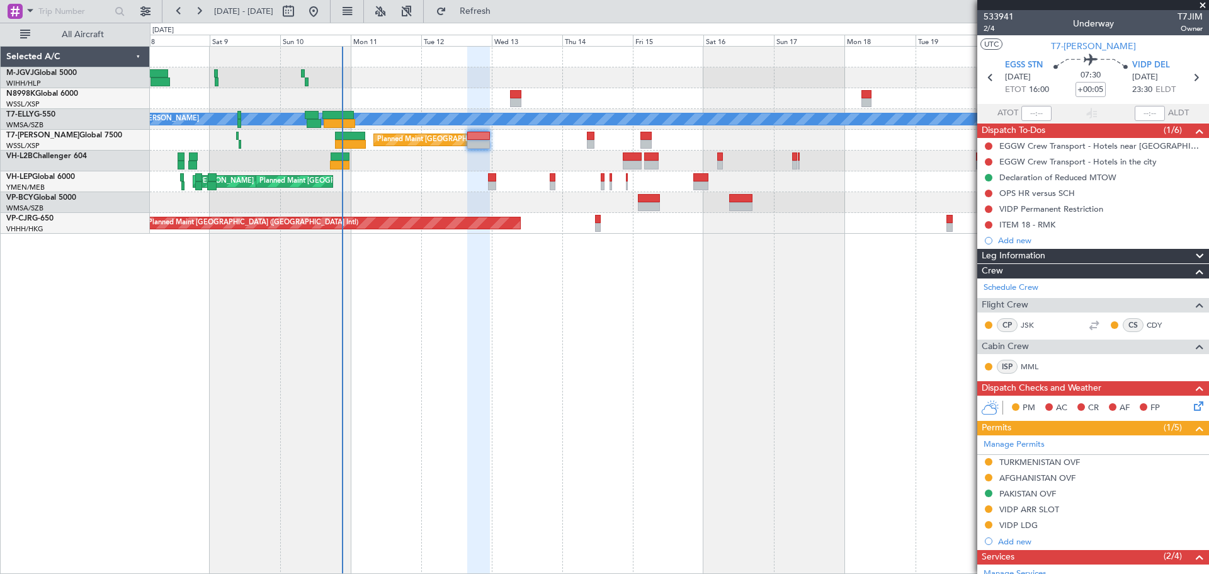
scroll to position [166, 0]
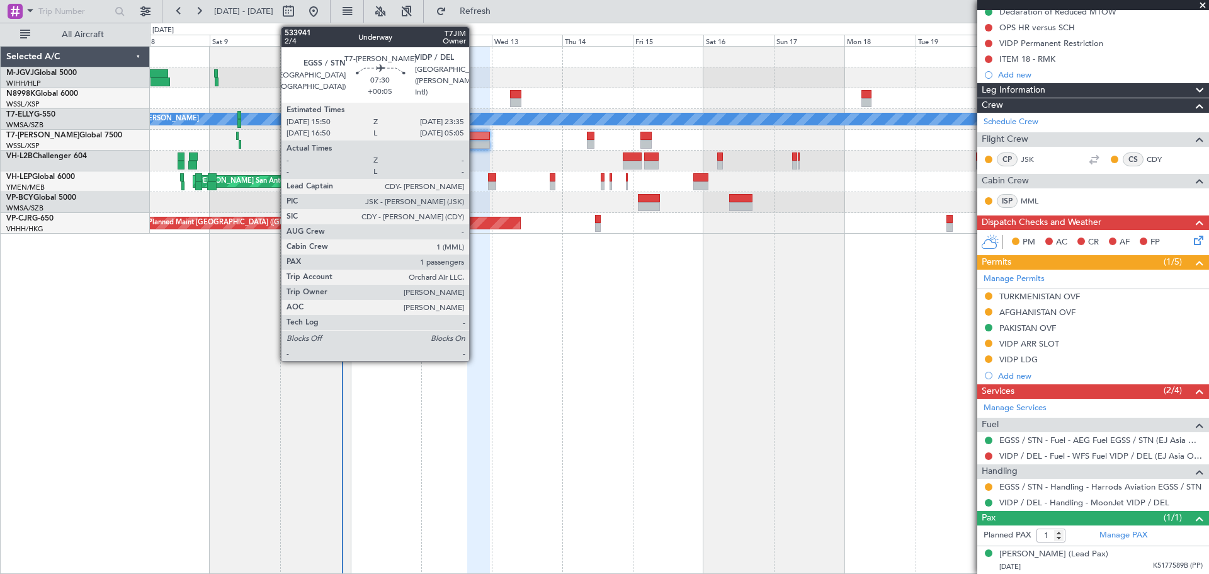
click at [475, 143] on div at bounding box center [478, 144] width 23 height 9
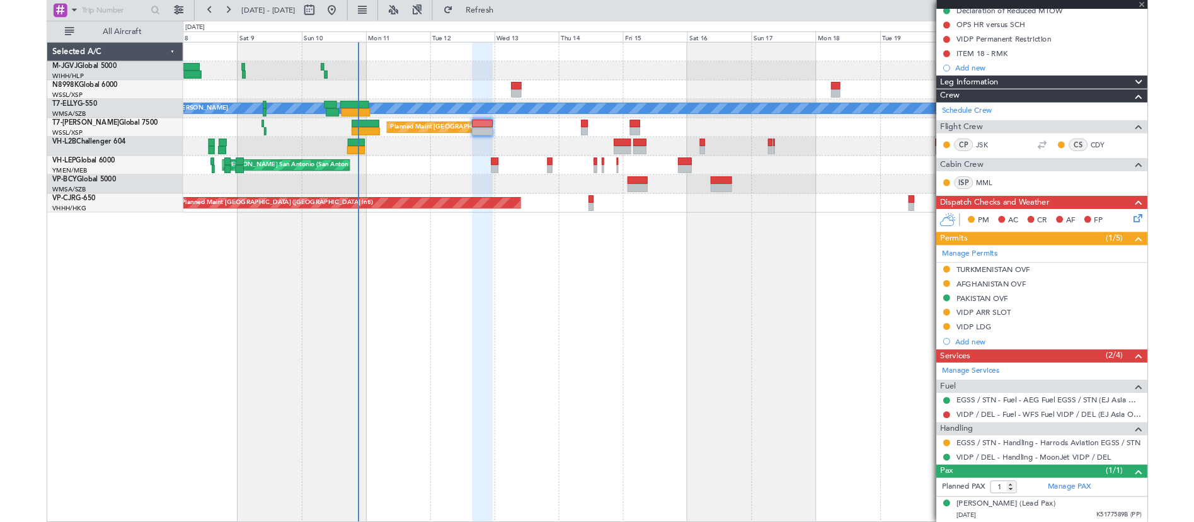
scroll to position [0, 0]
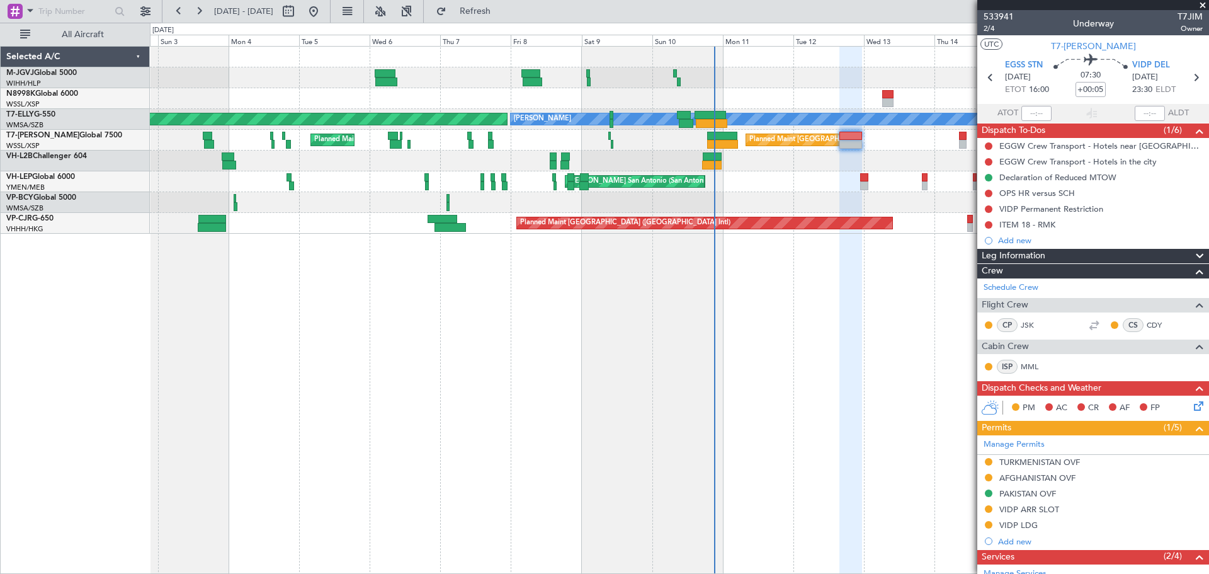
click at [647, 207] on div "Planned Maint [GEOGRAPHIC_DATA] (Sultan [PERSON_NAME] [PERSON_NAME] - Subang)" at bounding box center [679, 202] width 1059 height 21
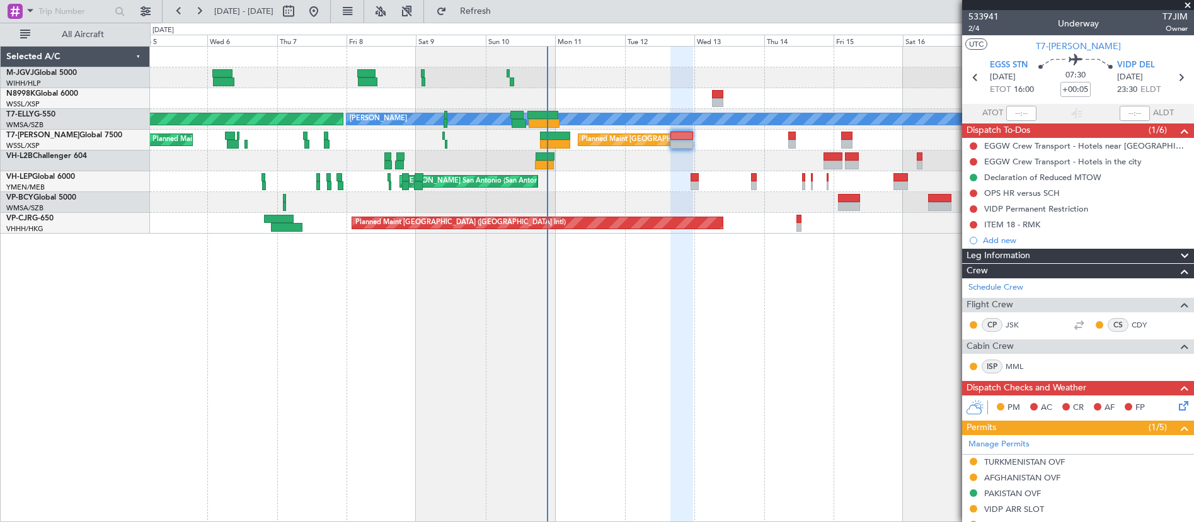
click at [699, 200] on div "[PERSON_NAME] AOG Maint Granada ([PERSON_NAME]) Planned Maint [GEOGRAPHIC_DATA]…" at bounding box center [671, 140] width 1043 height 187
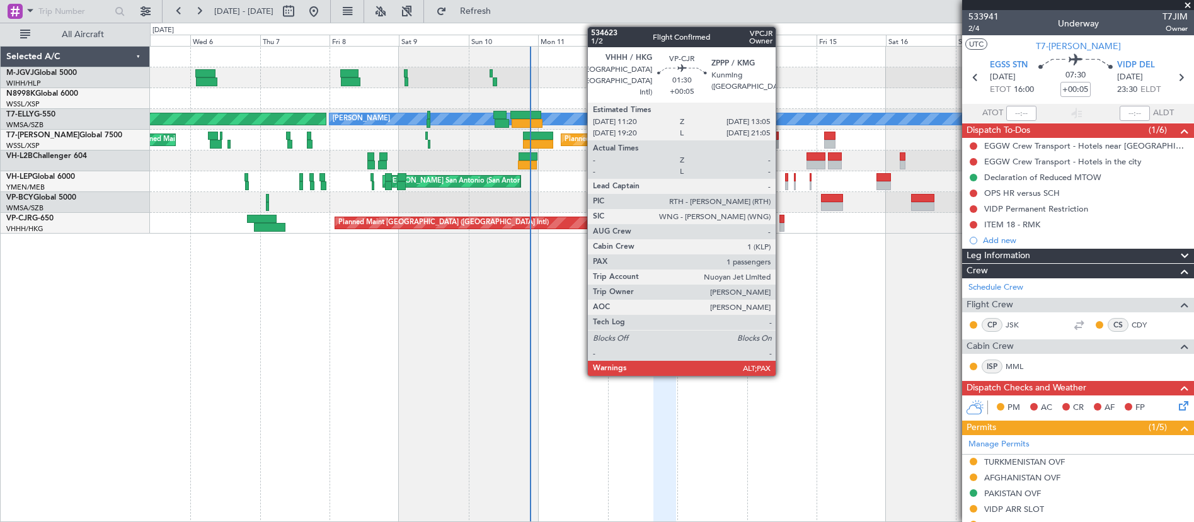
click at [781, 224] on div at bounding box center [782, 227] width 6 height 9
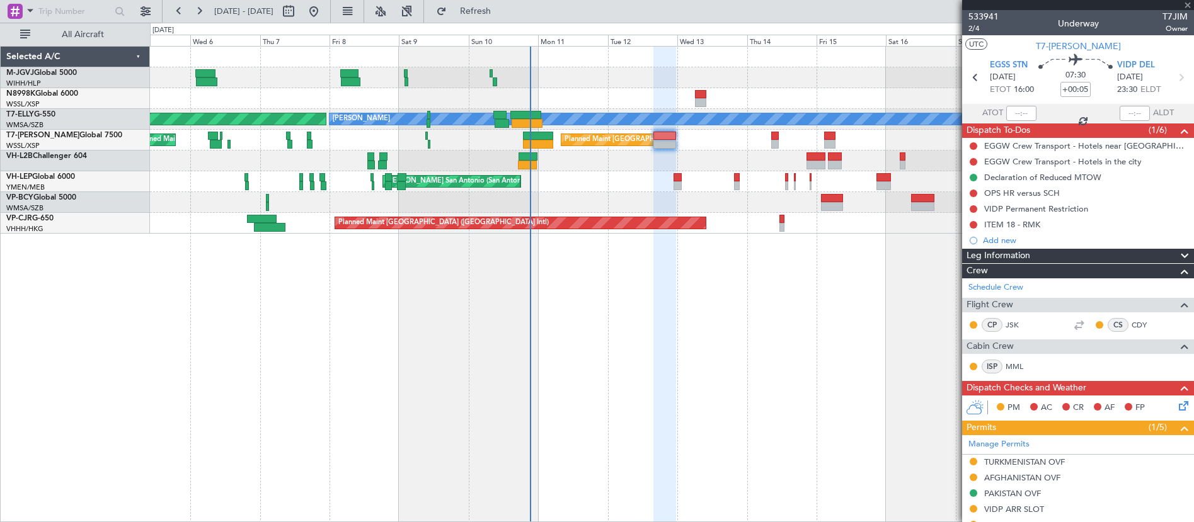
type input "5"
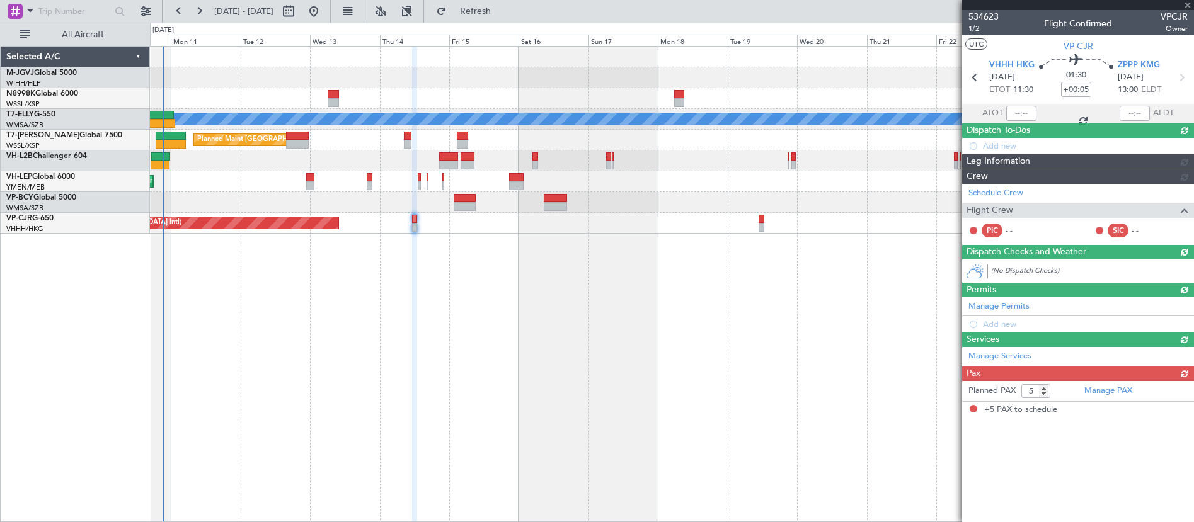
click at [470, 319] on div "[PERSON_NAME] AOG Maint Granada ([PERSON_NAME]) Planned Maint [GEOGRAPHIC_DATA]…" at bounding box center [672, 284] width 1044 height 476
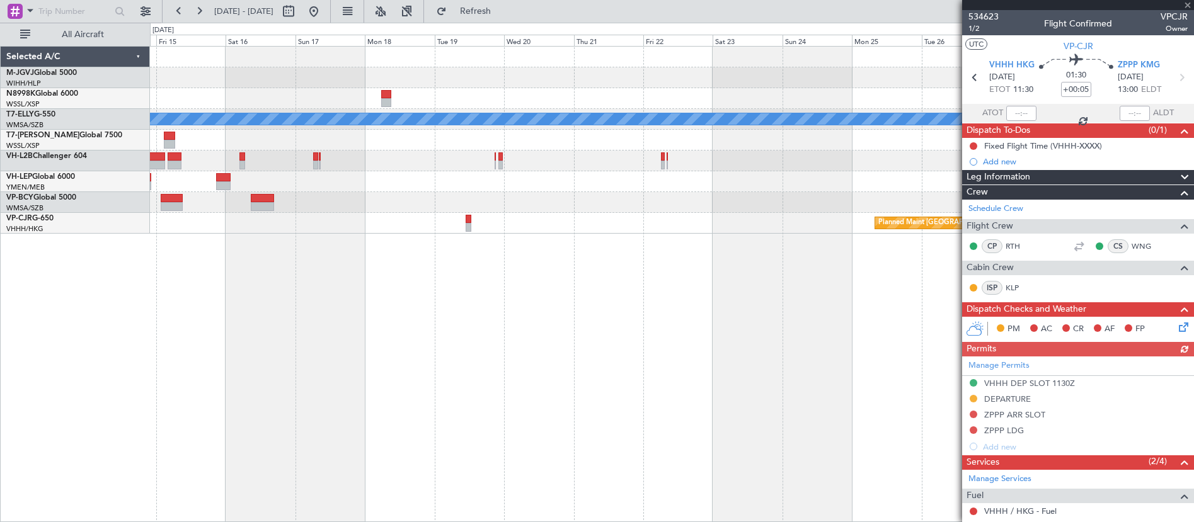
click at [438, 291] on div "[PERSON_NAME] Planned Maint [GEOGRAPHIC_DATA] ([GEOGRAPHIC_DATA]) Planned Maint…" at bounding box center [672, 284] width 1044 height 476
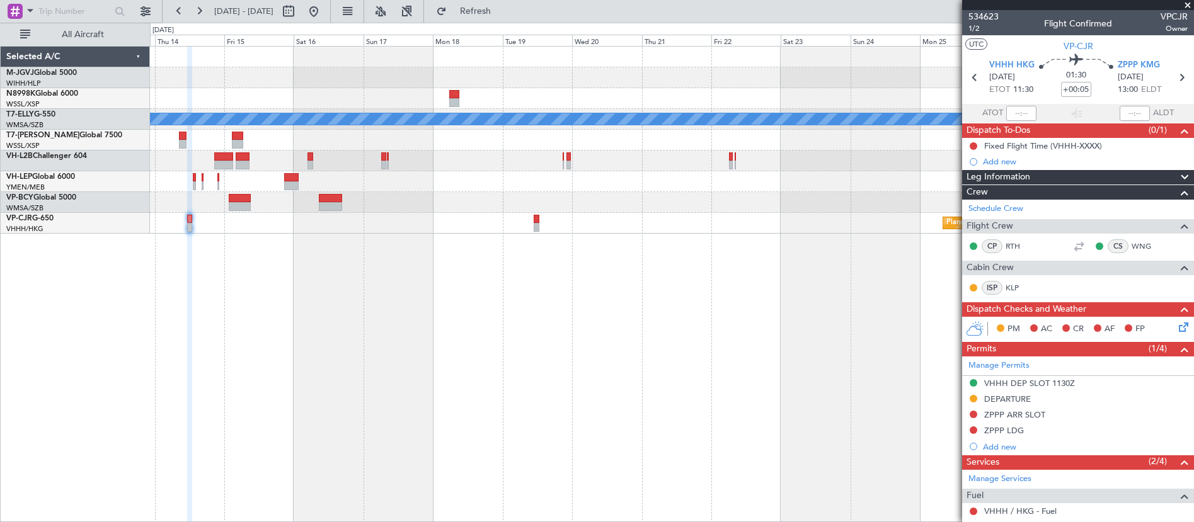
click at [755, 272] on div "[PERSON_NAME] Planned Maint [GEOGRAPHIC_DATA] ([GEOGRAPHIC_DATA]) Planned Maint…" at bounding box center [672, 284] width 1044 height 476
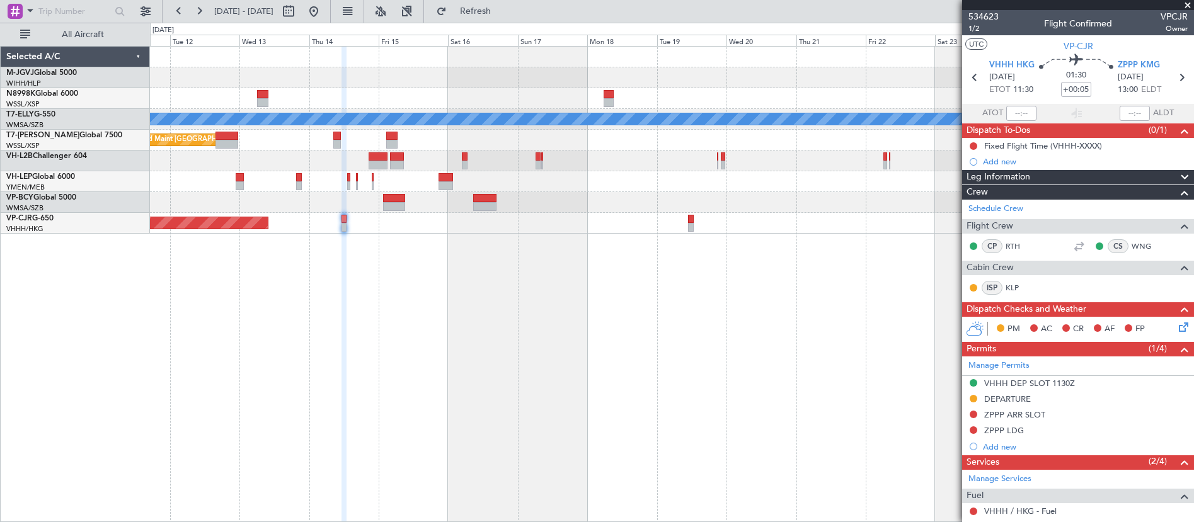
click at [891, 268] on div "[PERSON_NAME] Planned Maint [GEOGRAPHIC_DATA] ([GEOGRAPHIC_DATA]) [PERSON_NAME]…" at bounding box center [672, 284] width 1044 height 476
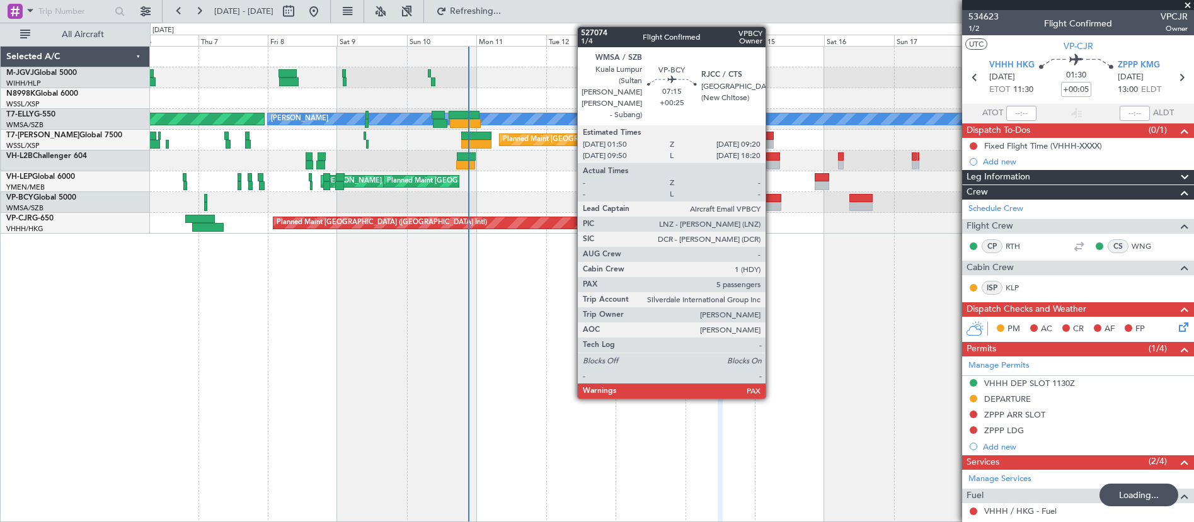
click at [771, 202] on div at bounding box center [770, 206] width 22 height 9
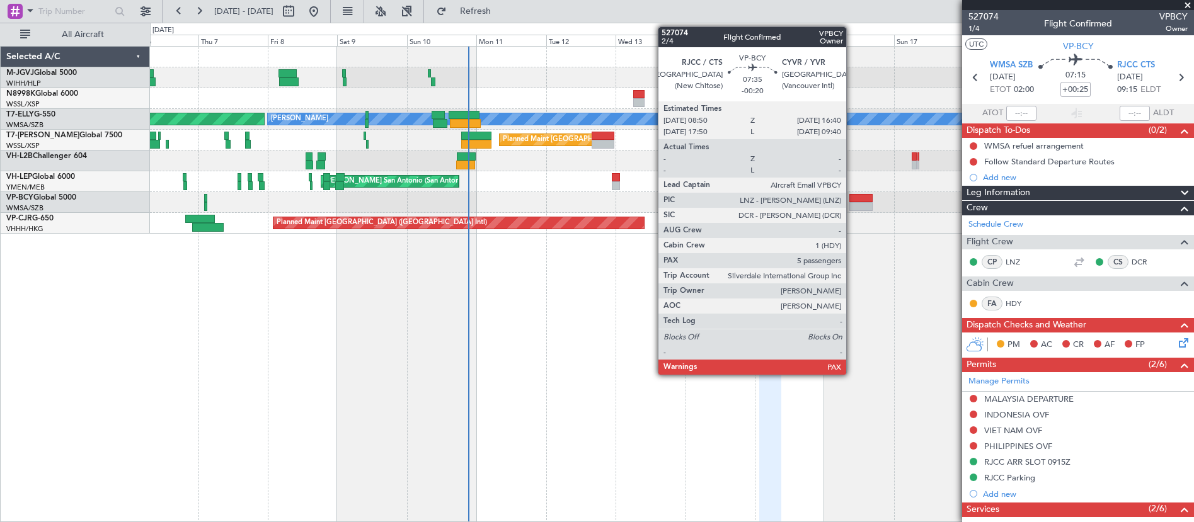
click at [852, 198] on div at bounding box center [860, 198] width 23 height 9
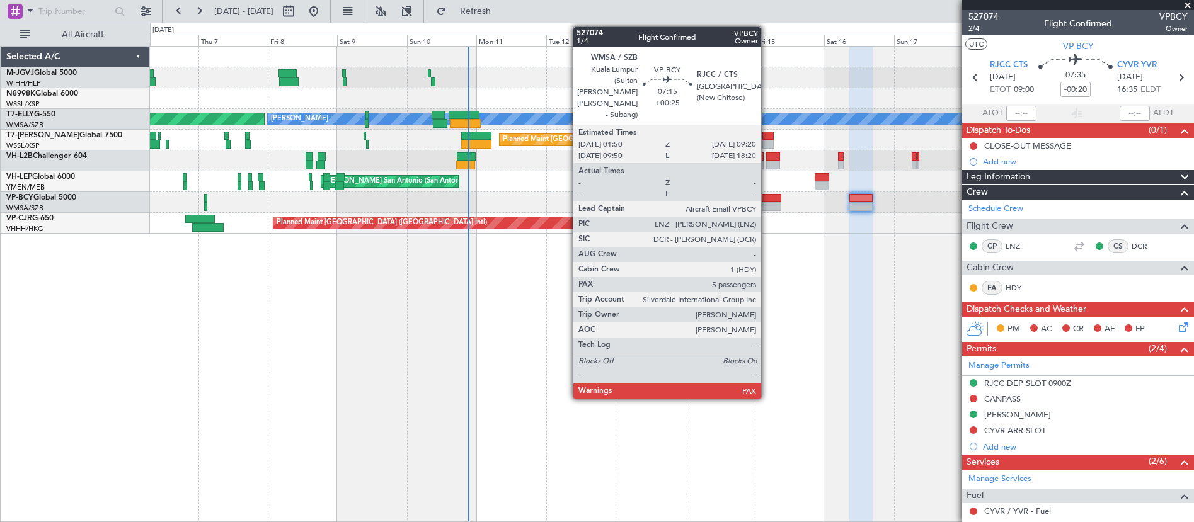
click at [767, 202] on div at bounding box center [770, 206] width 22 height 9
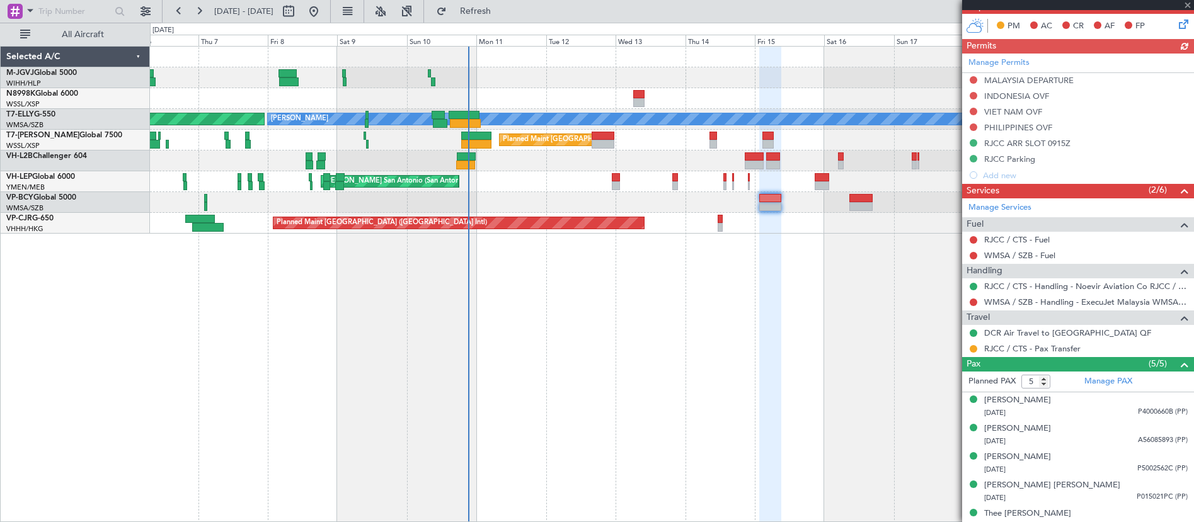
scroll to position [330, 0]
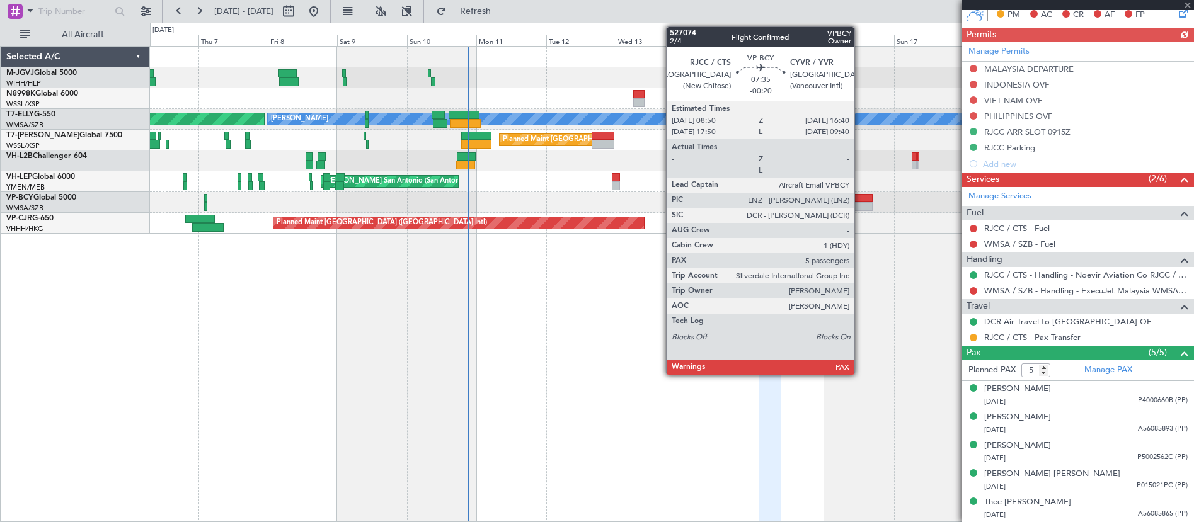
click at [860, 200] on div at bounding box center [860, 198] width 23 height 9
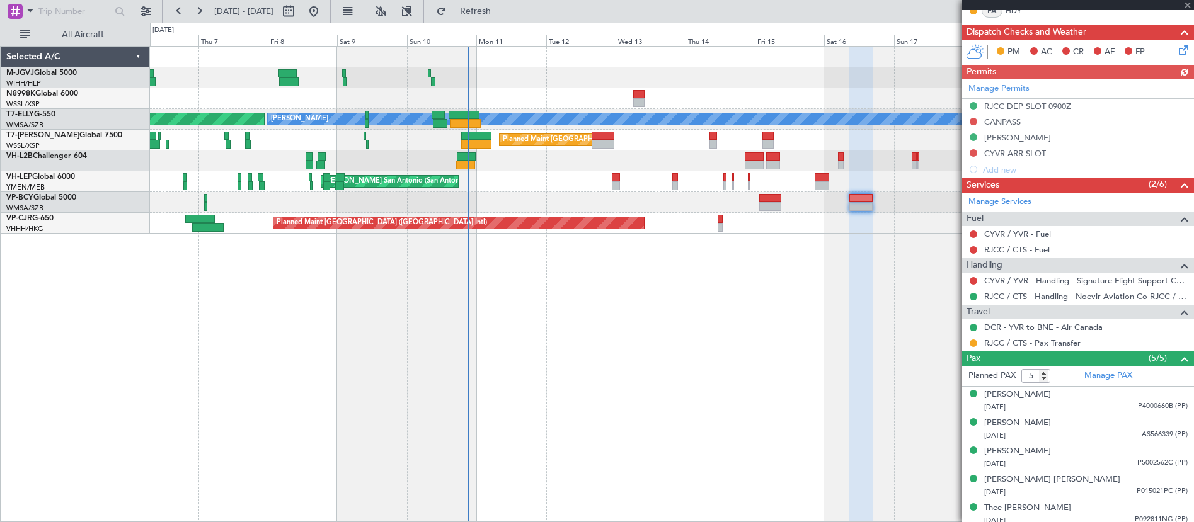
scroll to position [283, 0]
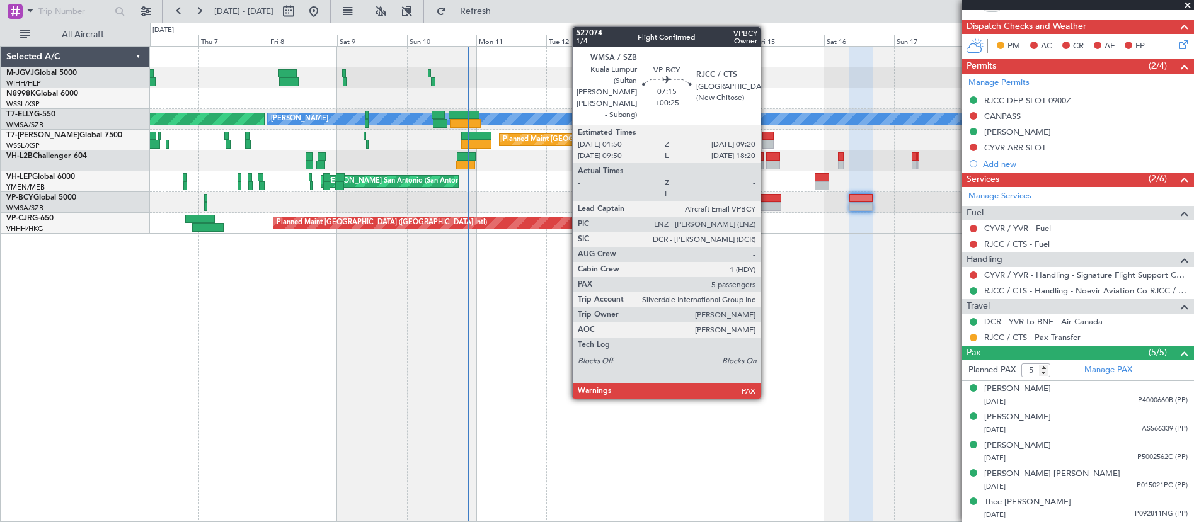
click at [766, 205] on div at bounding box center [770, 206] width 22 height 9
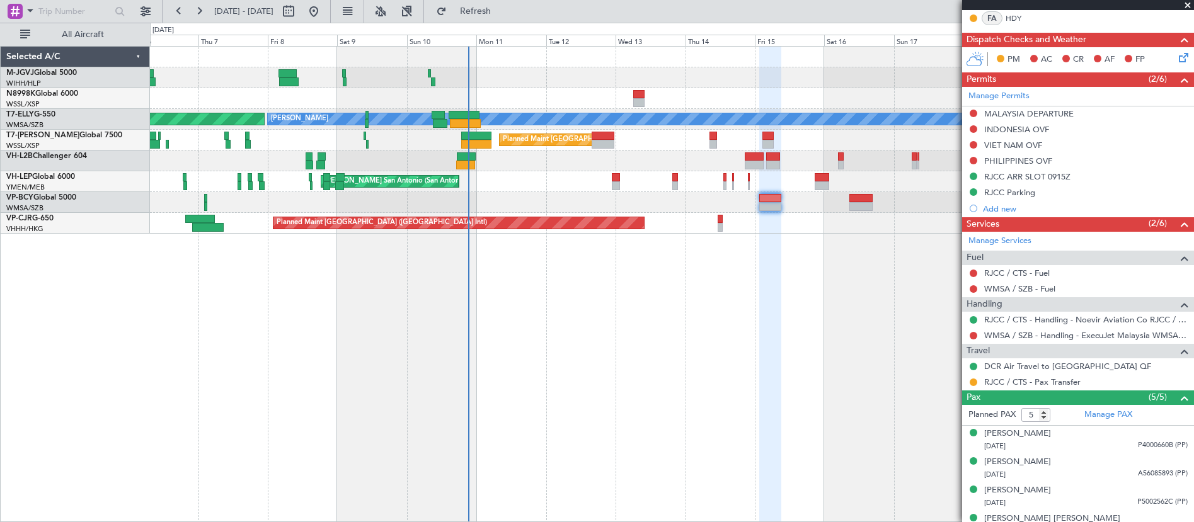
scroll to position [315, 0]
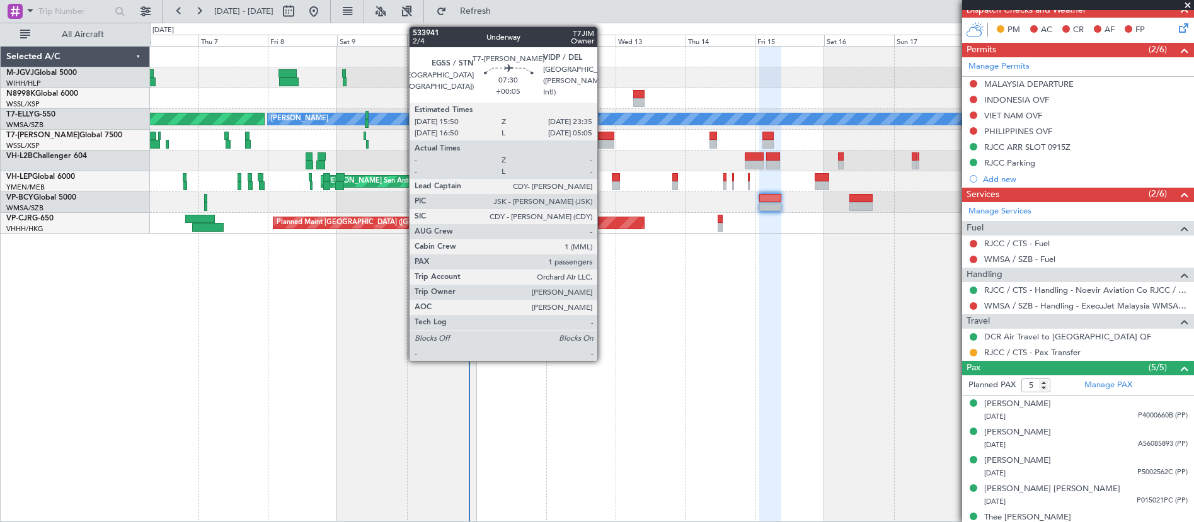
click at [603, 143] on div at bounding box center [602, 144] width 23 height 9
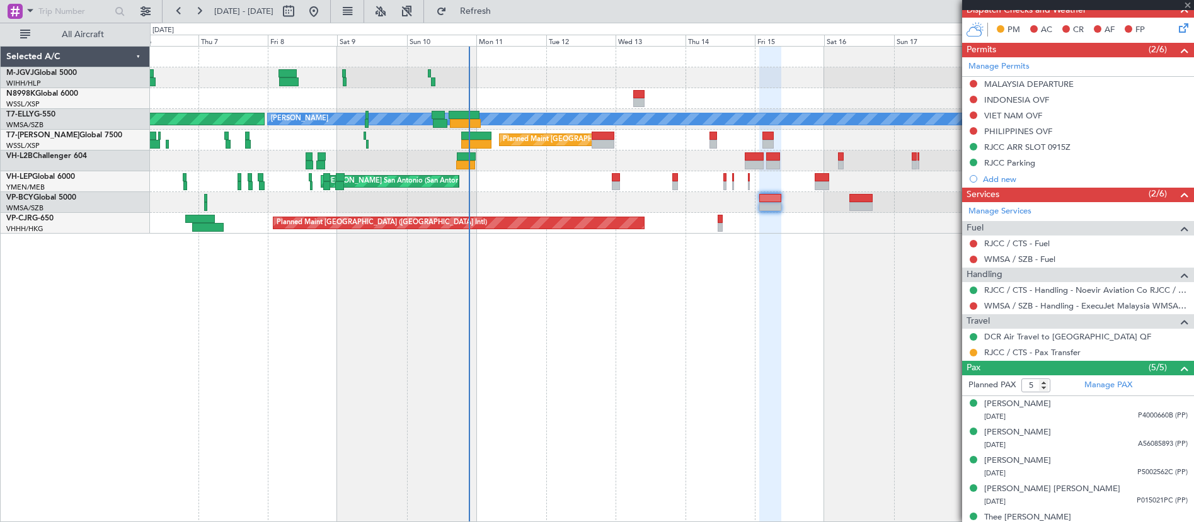
type input "+00:05"
type input "1"
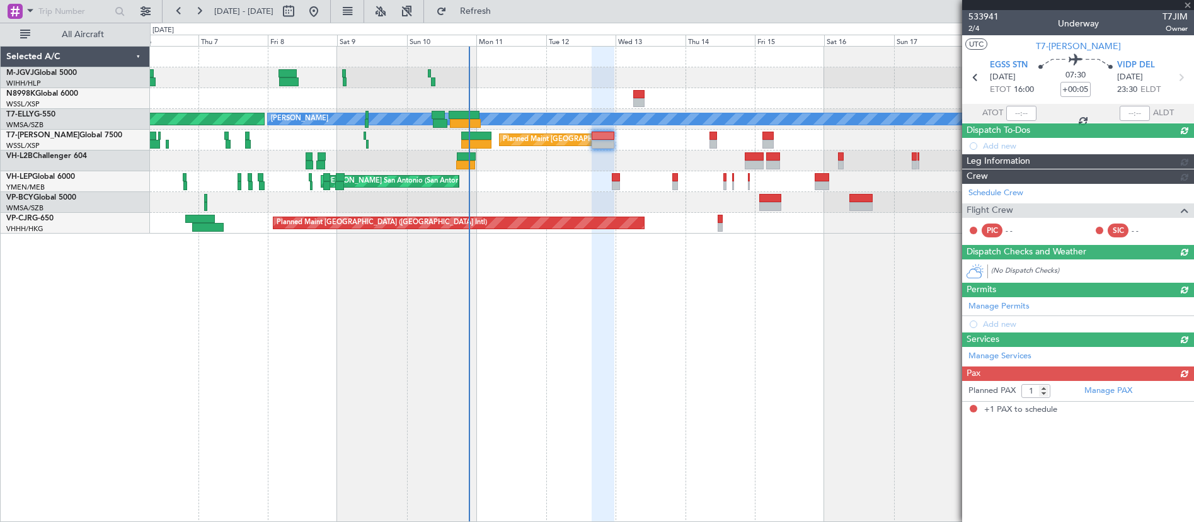
scroll to position [0, 0]
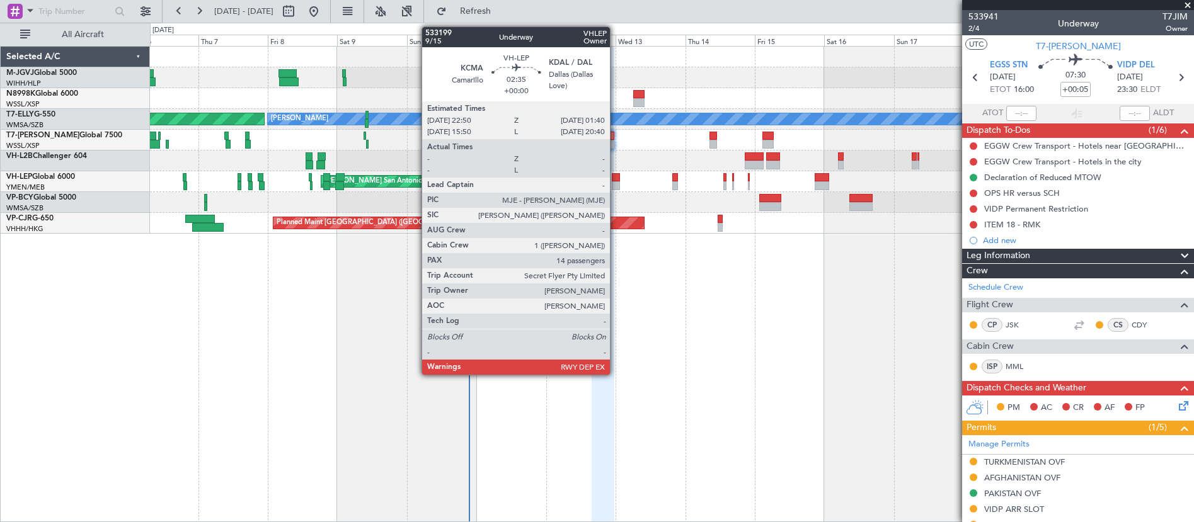
click at [615, 180] on div at bounding box center [616, 177] width 9 height 9
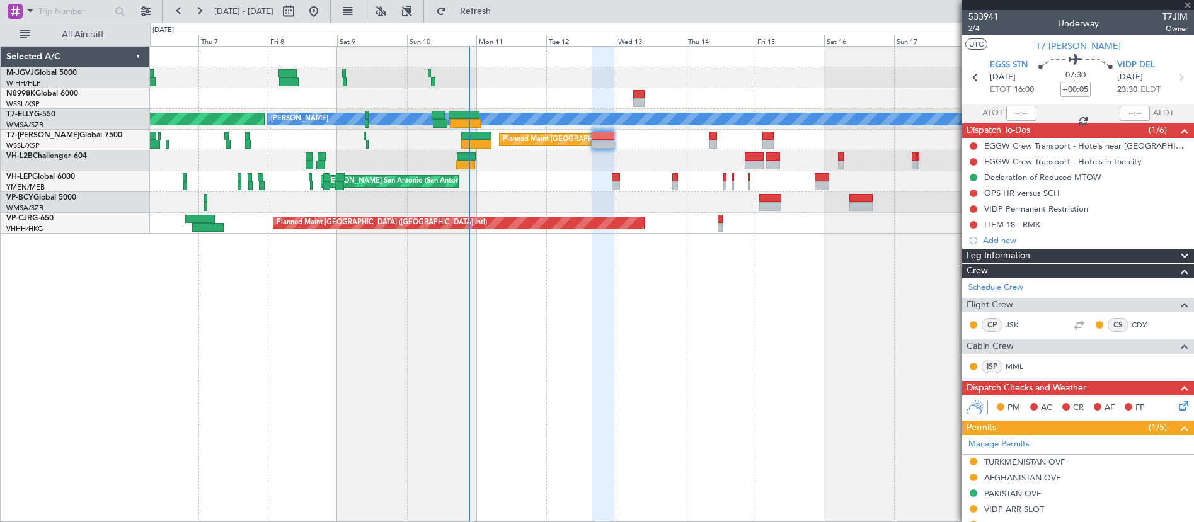
type input "14"
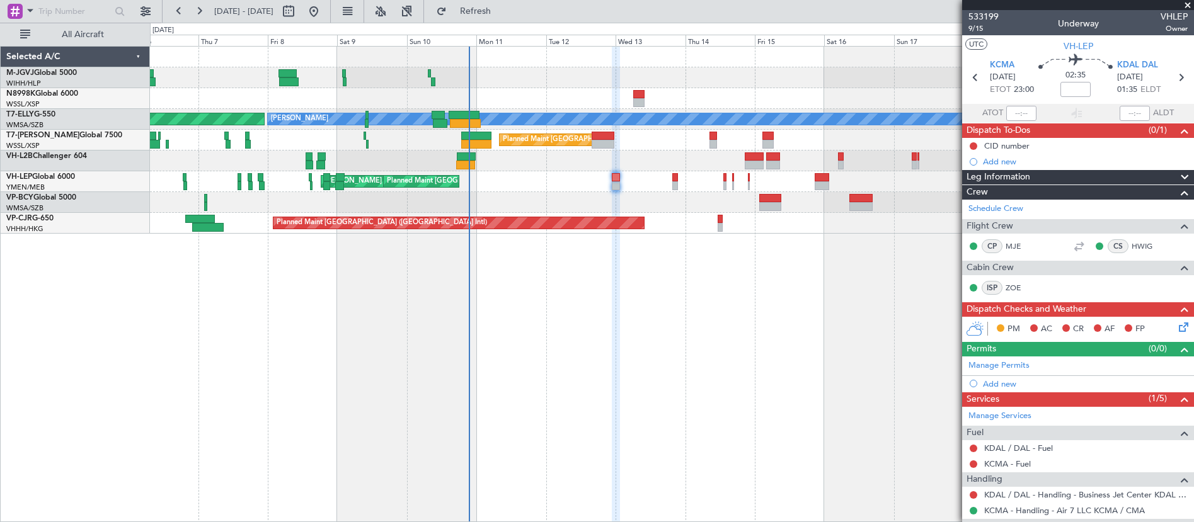
click at [64, 343] on div "Selected A/C M-JGVJ Global 5000 WIHH/HLP Jakarta (Halim Intl) N8998K Global 600…" at bounding box center [75, 284] width 149 height 476
click at [917, 292] on div "[PERSON_NAME] AOG Maint Granada ([PERSON_NAME]) Planned Maint [GEOGRAPHIC_DATA]…" at bounding box center [672, 284] width 1044 height 476
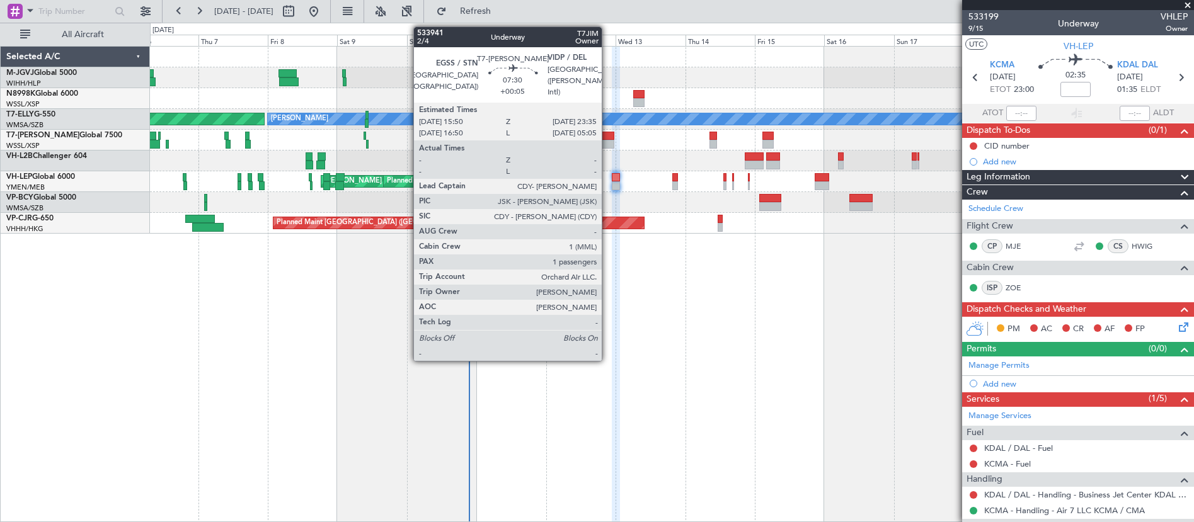
click at [607, 139] on div at bounding box center [602, 136] width 23 height 9
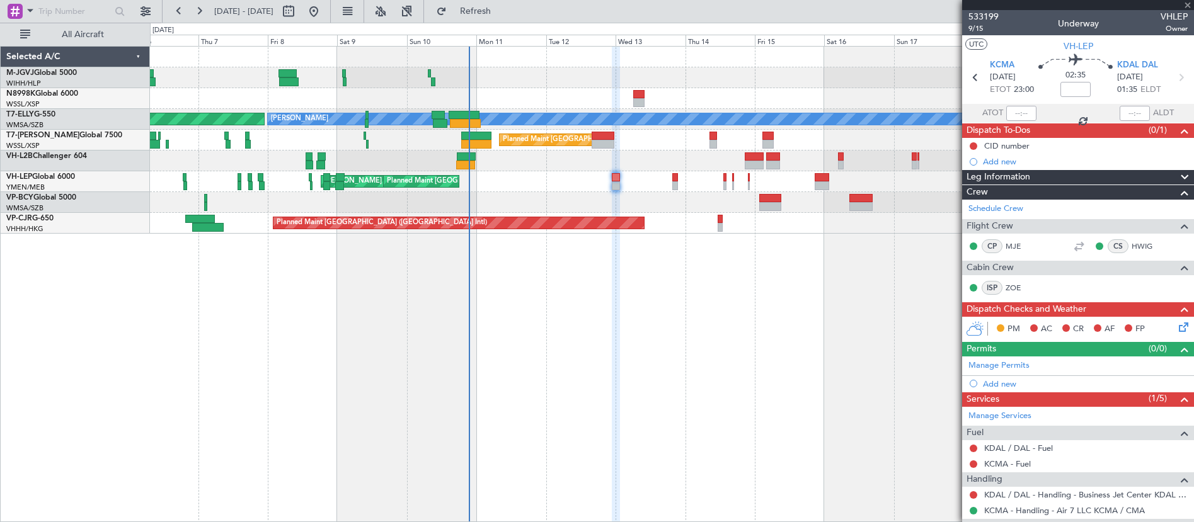
type input "+00:05"
type input "1"
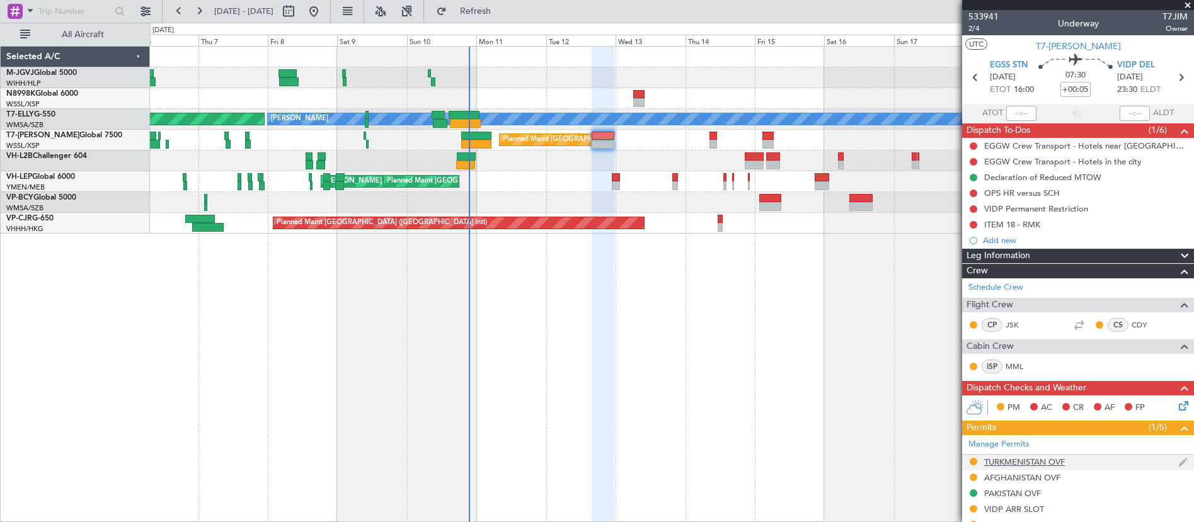
scroll to position [105, 0]
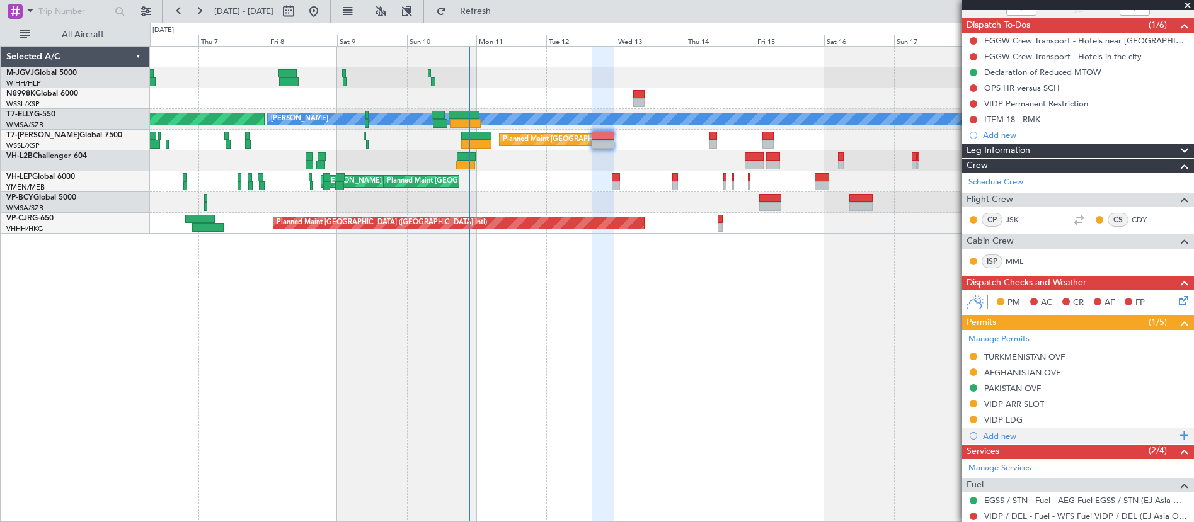
click at [997, 437] on div "Add new" at bounding box center [1079, 436] width 193 height 11
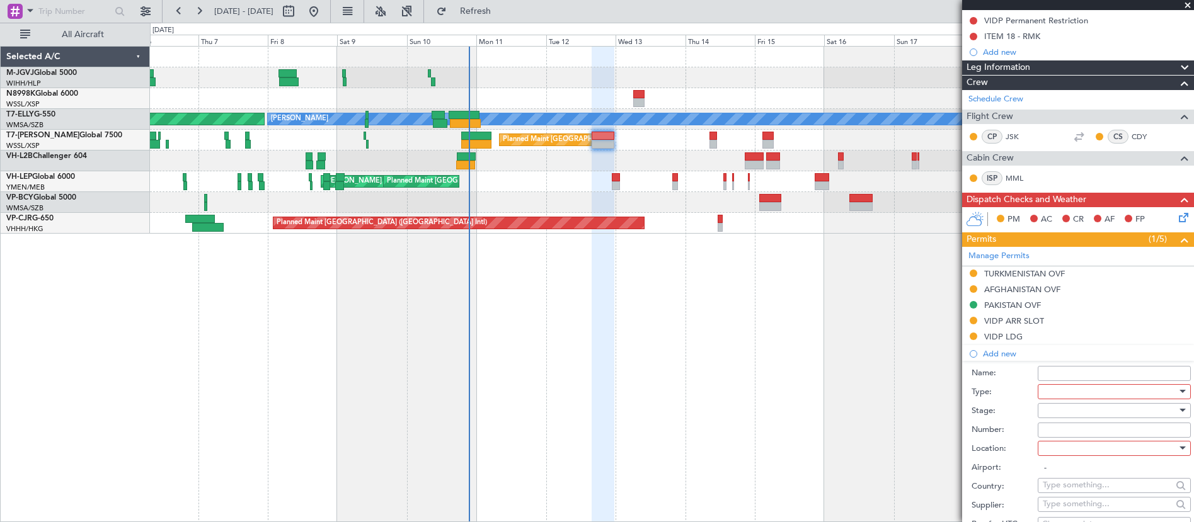
scroll to position [210, 0]
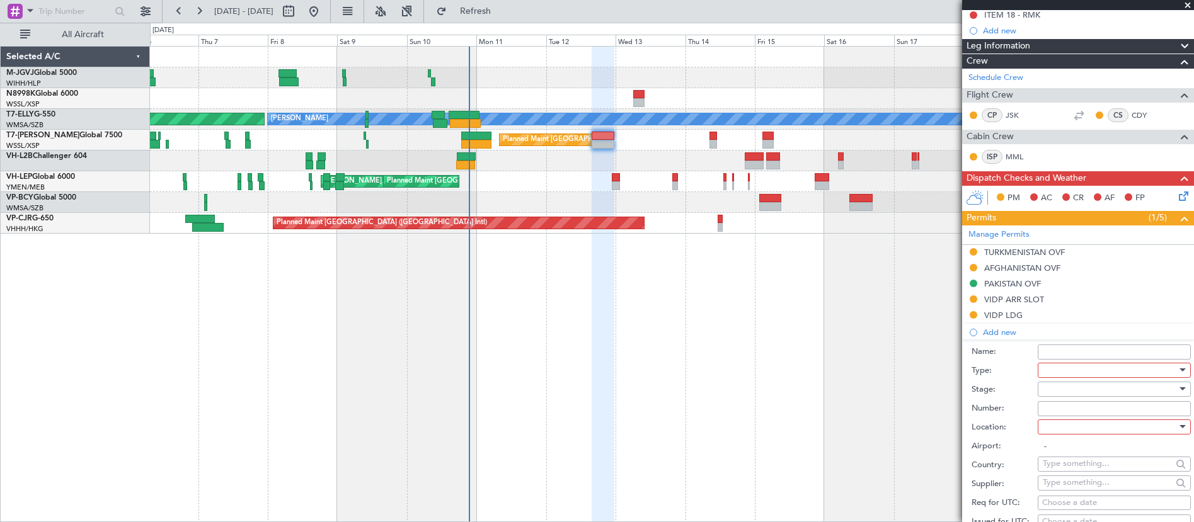
click at [1061, 372] on div at bounding box center [1109, 370] width 134 height 19
click at [1072, 494] on span "Slot" at bounding box center [1109, 488] width 132 height 19
click at [1070, 425] on div at bounding box center [1109, 427] width 134 height 19
click at [1070, 458] on span "Departure" at bounding box center [1109, 452] width 132 height 19
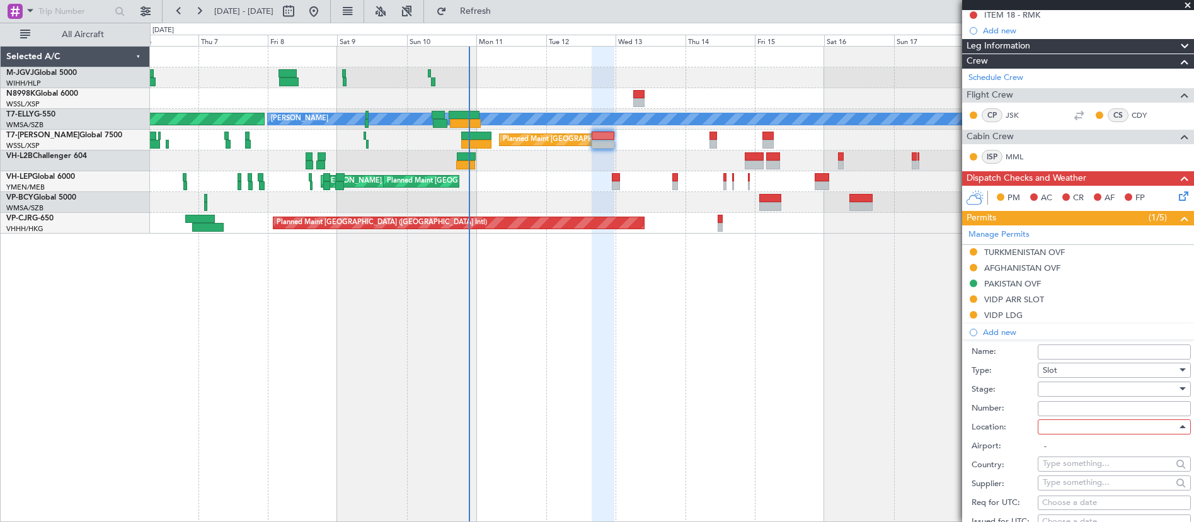
type input "EGSS / STN"
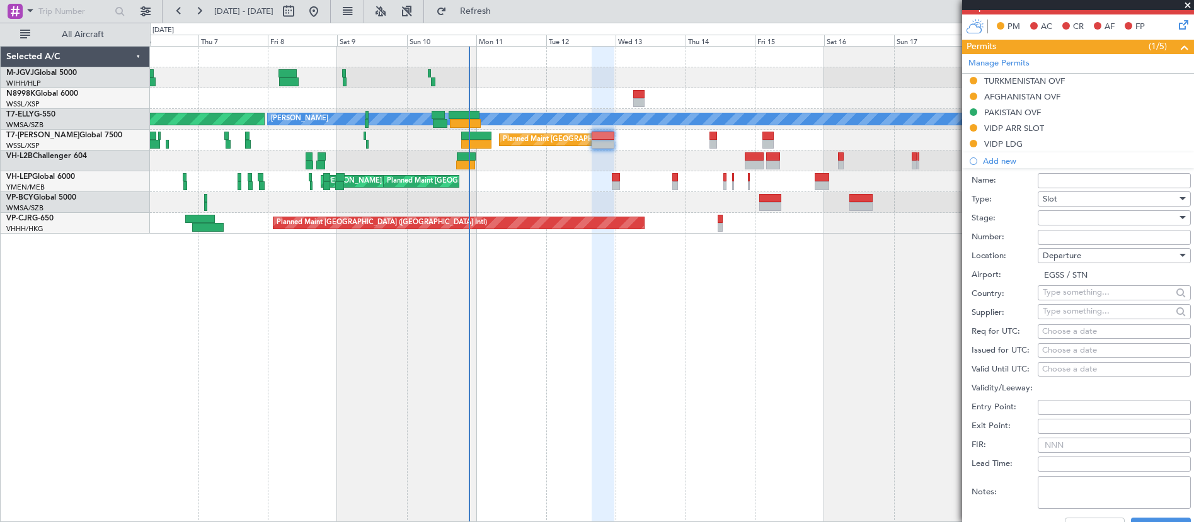
scroll to position [420, 0]
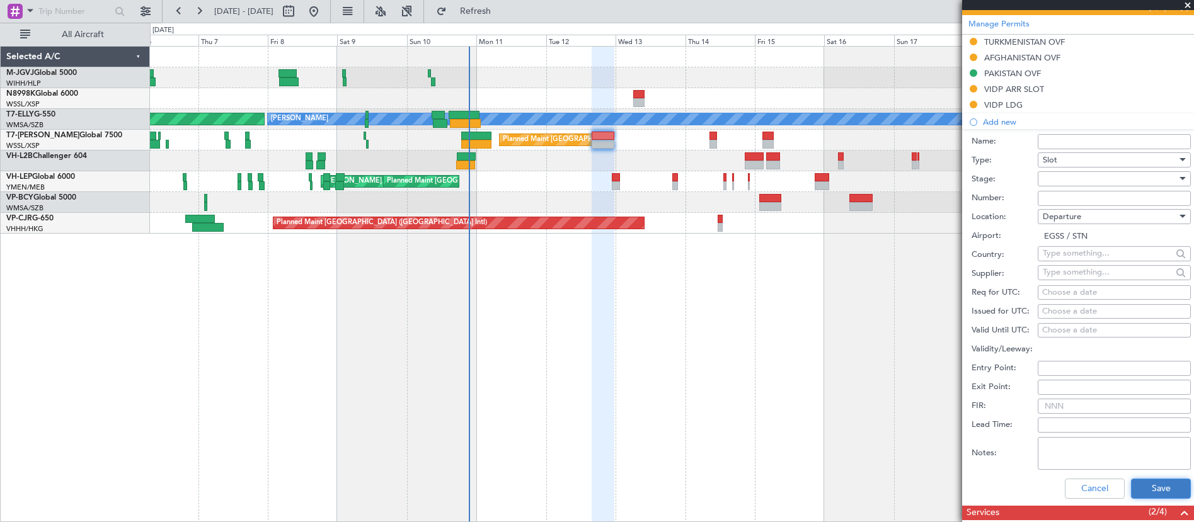
click at [1141, 486] on button "Save" at bounding box center [1161, 489] width 60 height 20
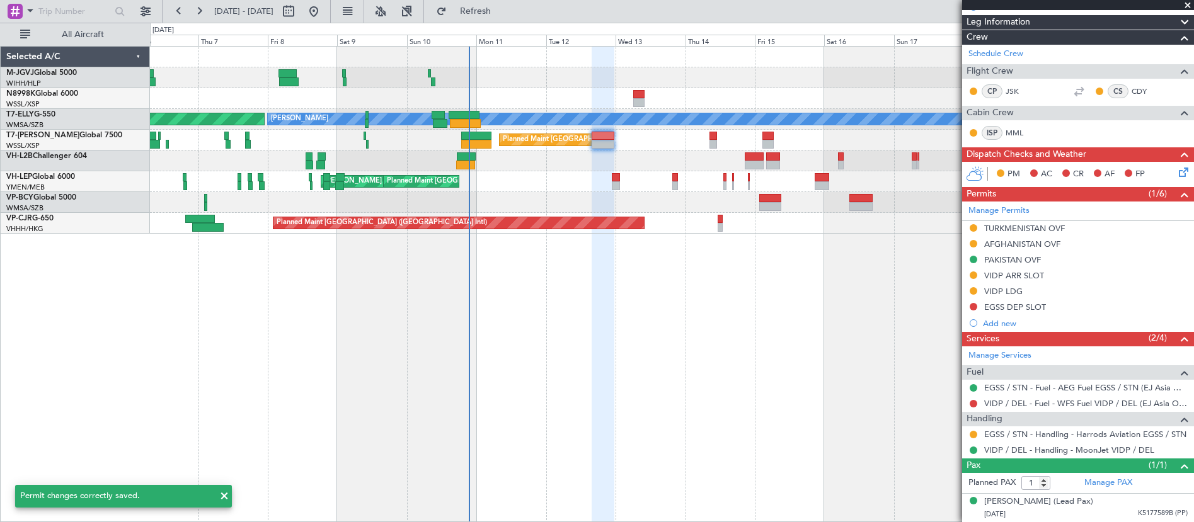
scroll to position [233, 0]
click at [1014, 313] on div "EGSS DEP SLOT" at bounding box center [1078, 308] width 232 height 16
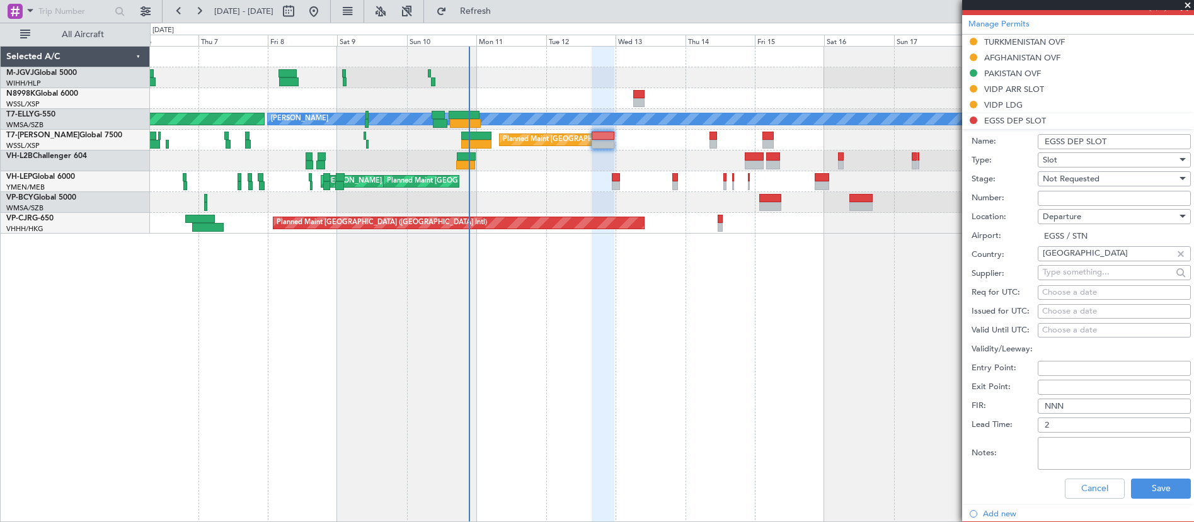
click at [1060, 311] on div "Choose a date" at bounding box center [1114, 312] width 144 height 13
select select "8"
select select "2025"
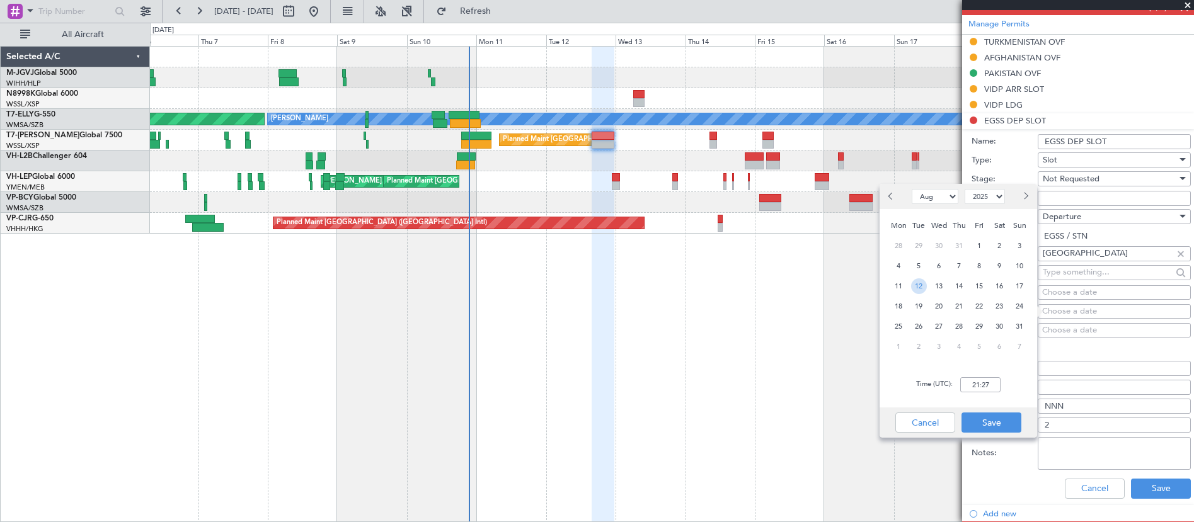
click at [915, 287] on span "12" at bounding box center [919, 286] width 16 height 16
click at [975, 389] on input "00:00" at bounding box center [980, 384] width 40 height 15
type input "16:00"
click at [993, 420] on button "Save" at bounding box center [991, 423] width 60 height 20
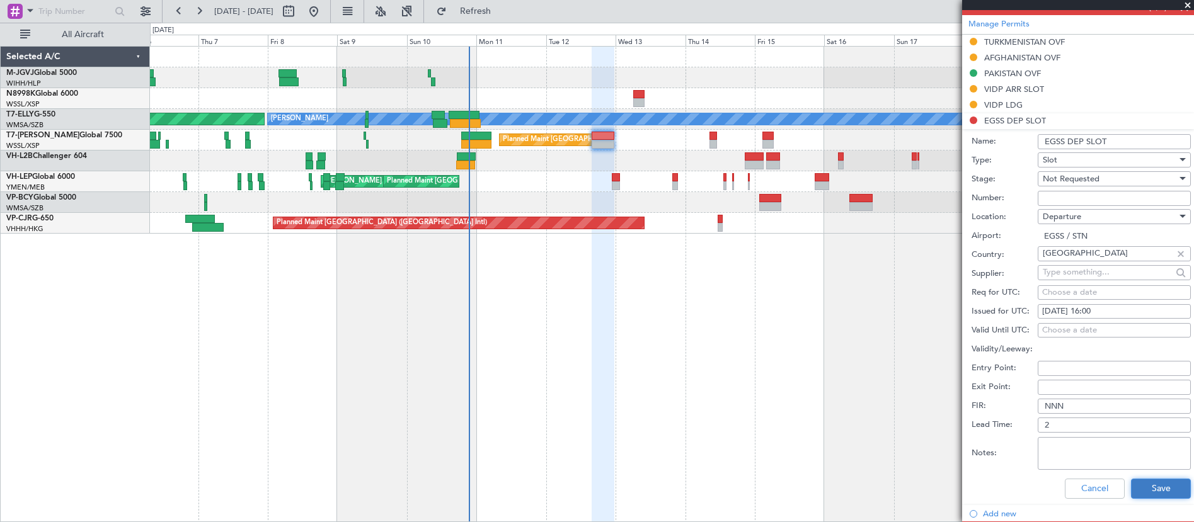
click at [1152, 481] on button "Save" at bounding box center [1161, 489] width 60 height 20
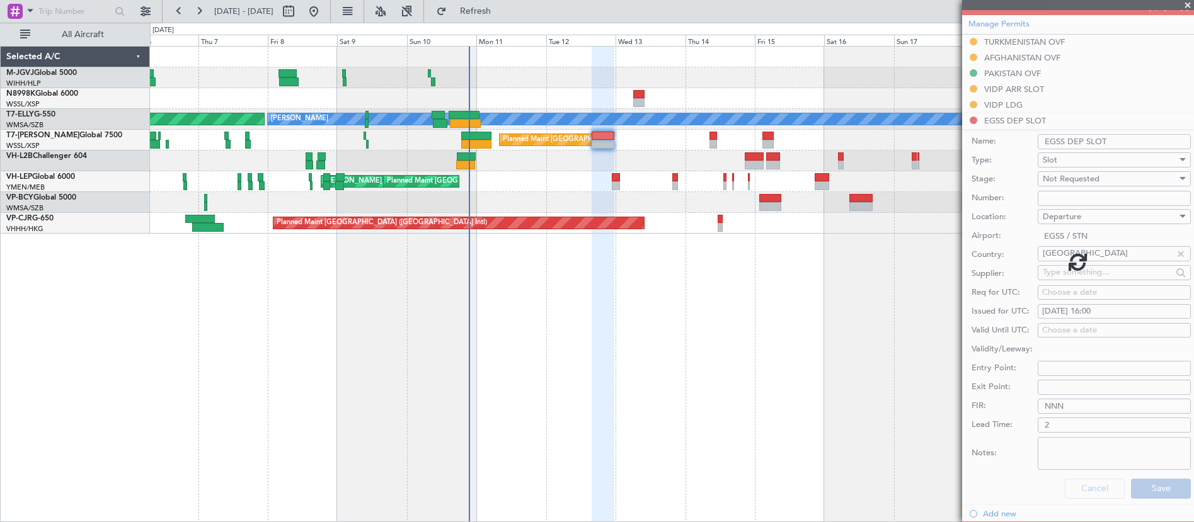
scroll to position [233, 0]
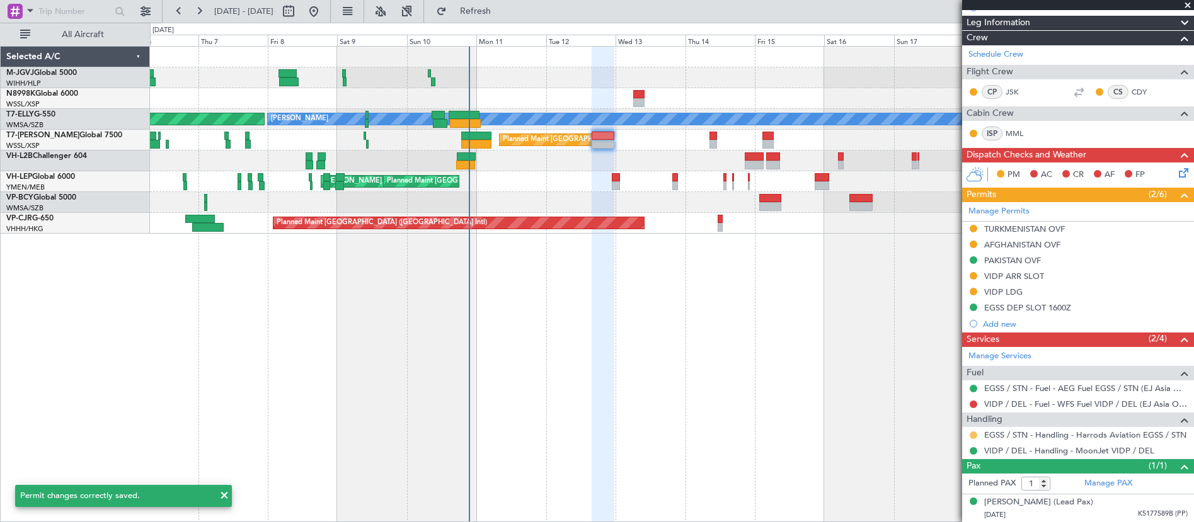
click at [972, 435] on button at bounding box center [973, 435] width 8 height 8
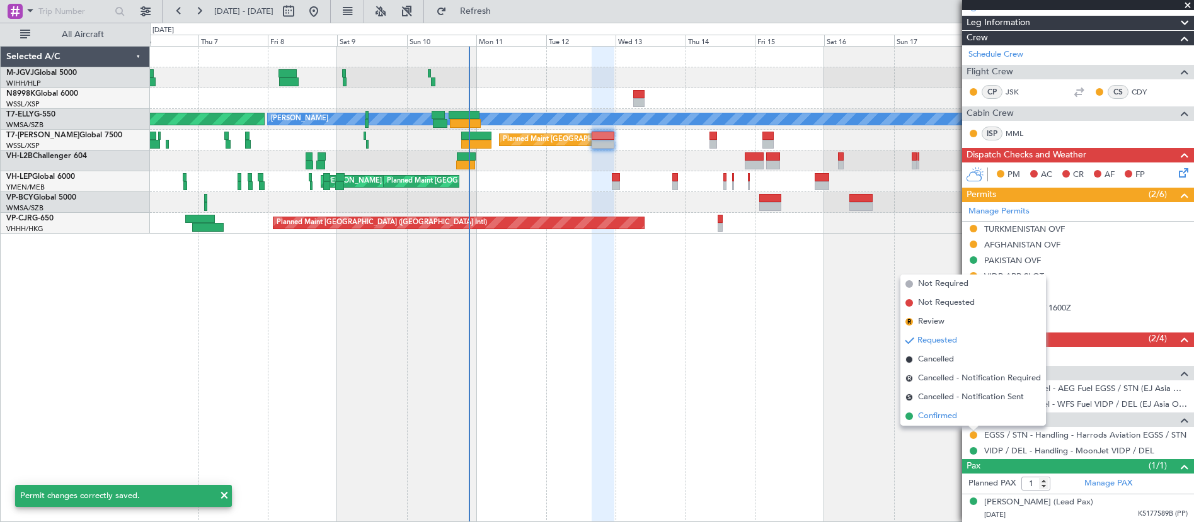
click at [947, 420] on span "Confirmed" at bounding box center [937, 416] width 39 height 13
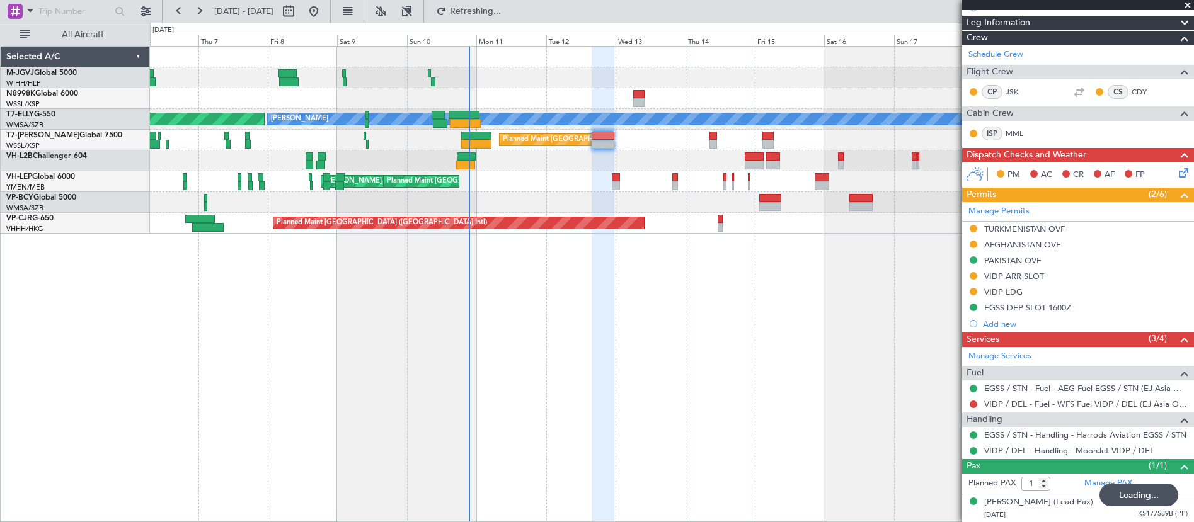
click at [102, 352] on div "Selected A/C M-JGVJ Global 5000 WIHH/HLP Jakarta (Halim Intl) N8998K Global 600…" at bounding box center [75, 284] width 149 height 476
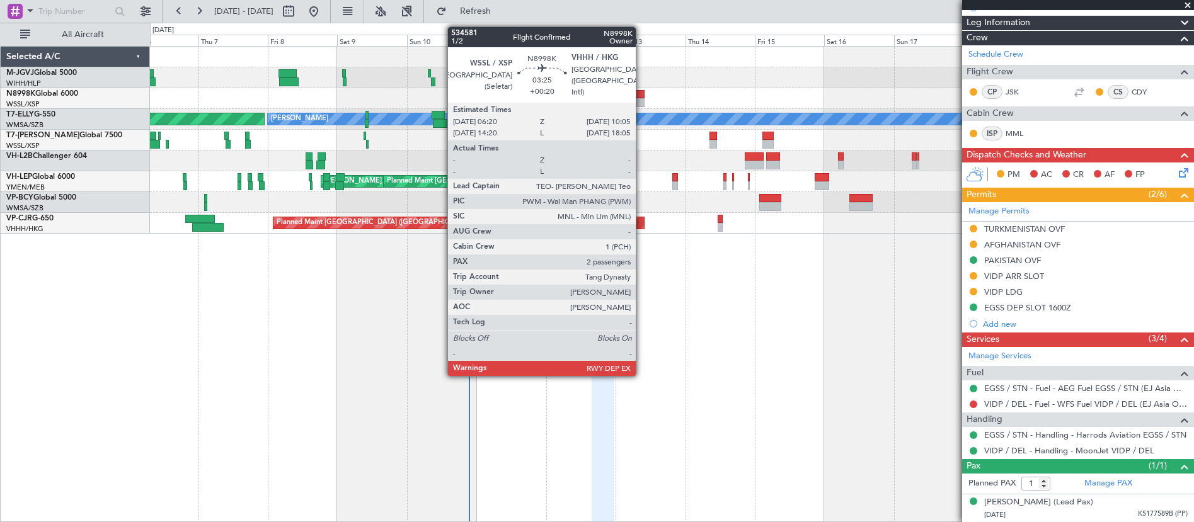
click at [641, 94] on div at bounding box center [638, 94] width 11 height 9
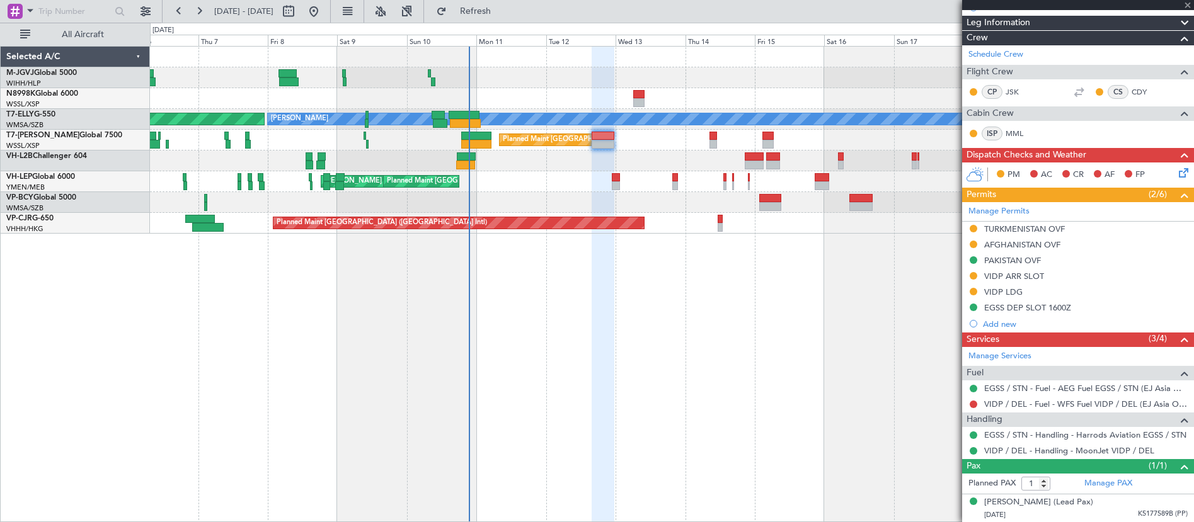
type input "+00:20"
type input "2"
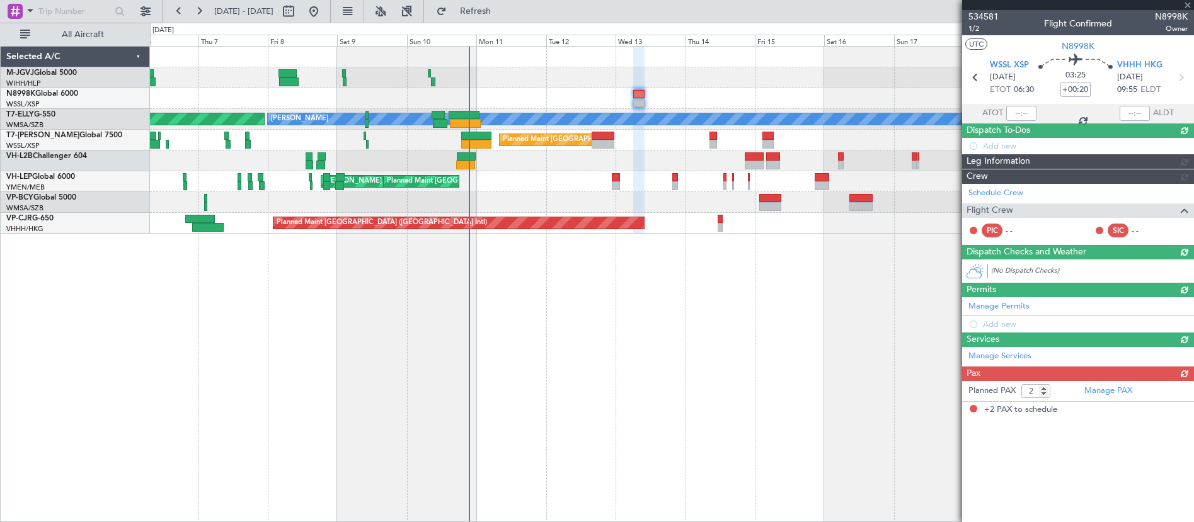
scroll to position [0, 0]
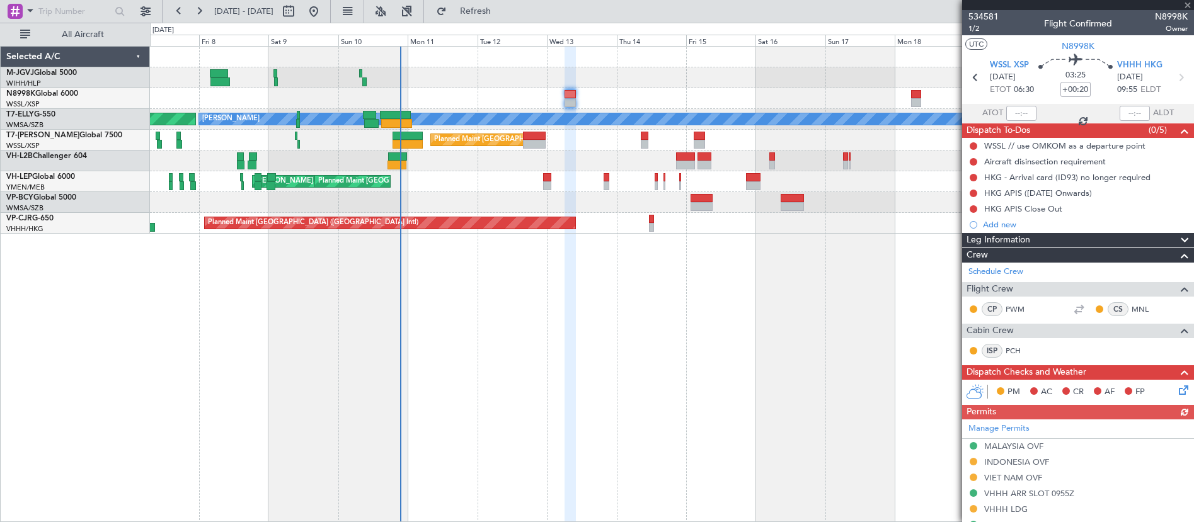
click at [780, 102] on div at bounding box center [671, 98] width 1043 height 21
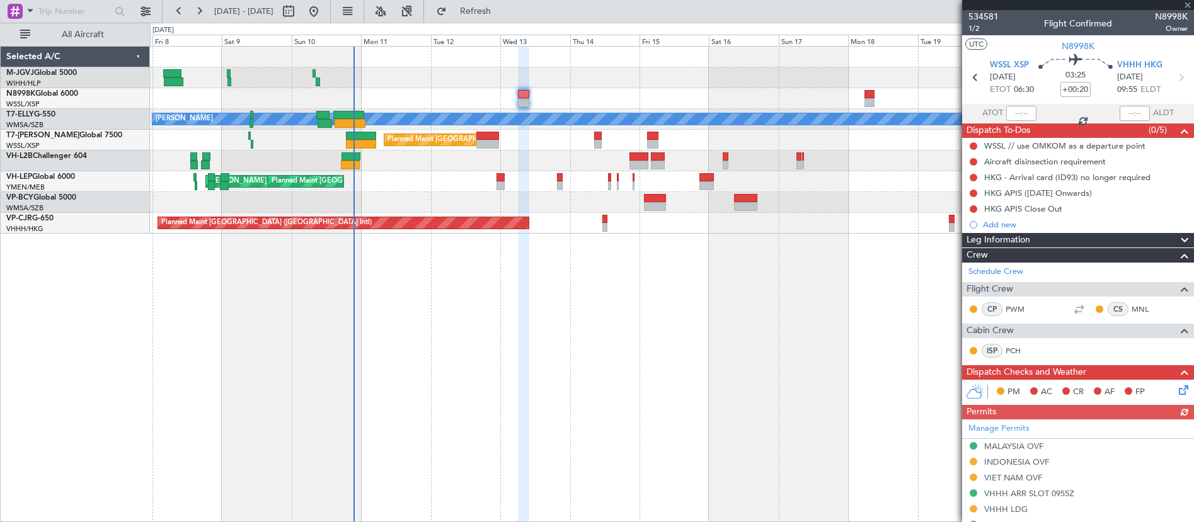
click at [780, 99] on div at bounding box center [671, 98] width 1043 height 21
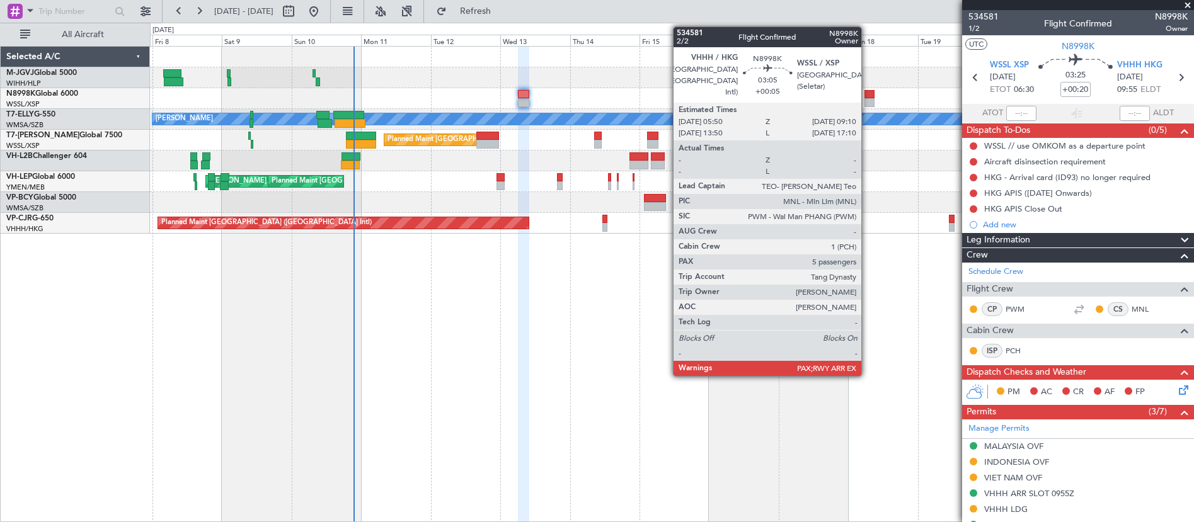
click at [867, 103] on div at bounding box center [869, 102] width 10 height 9
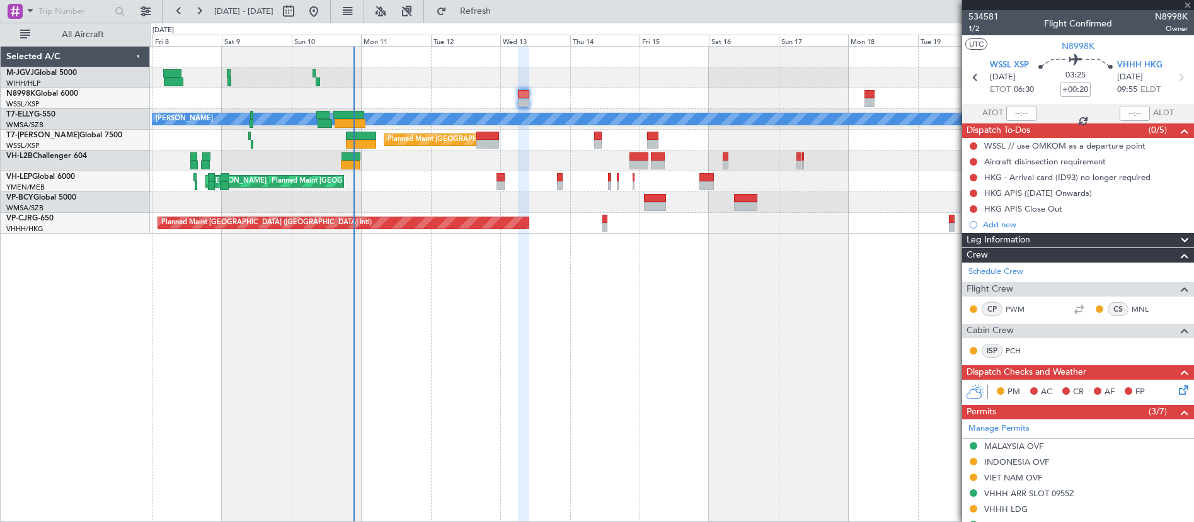
type input "+00:05"
type input "5"
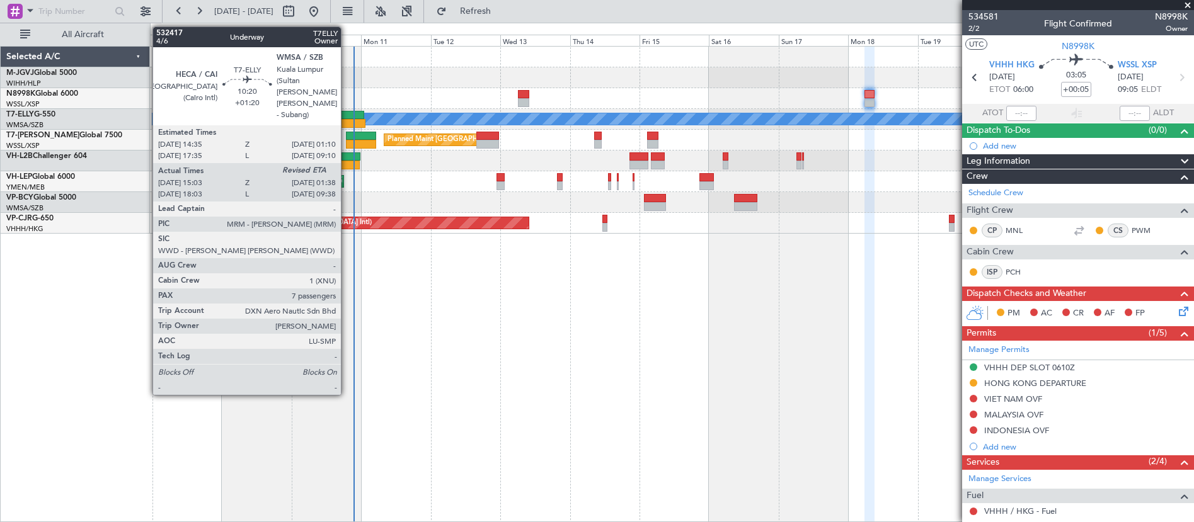
click at [346, 119] on div at bounding box center [349, 123] width 31 height 9
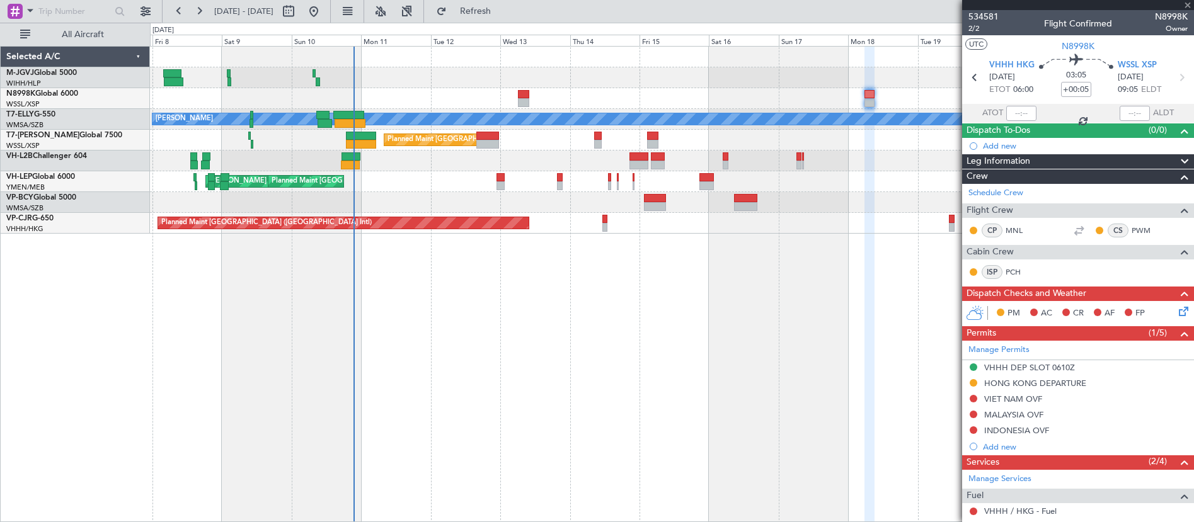
type input "+01:20"
type input "15:13"
type input "7"
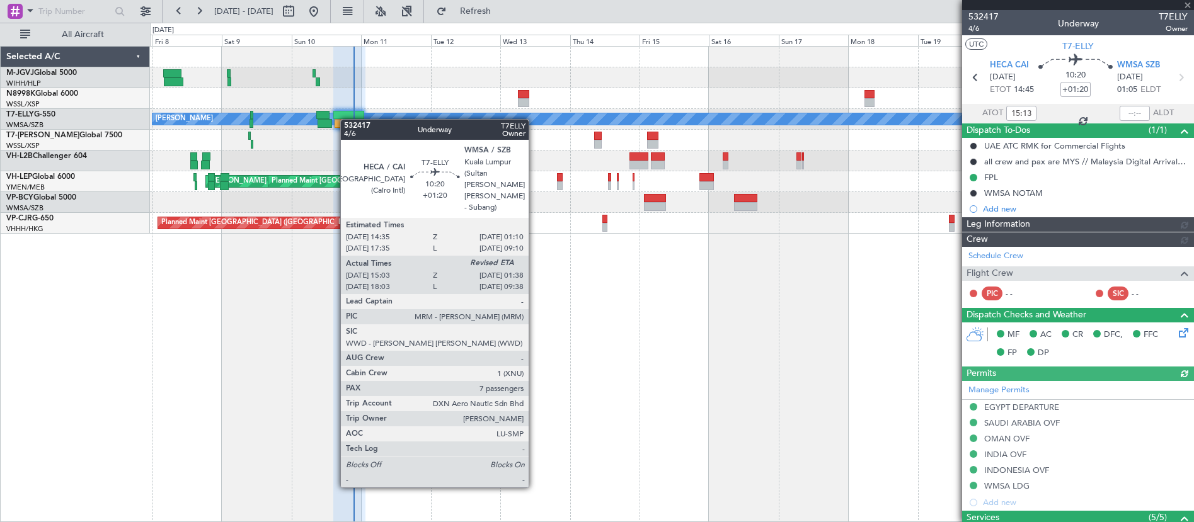
type input "[PERSON_NAME] (KYA)"
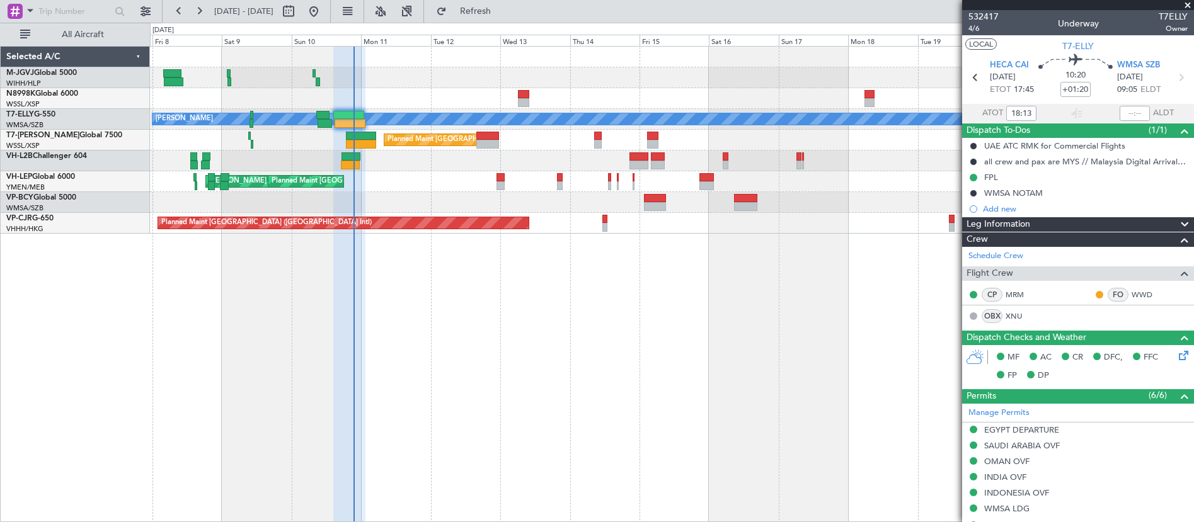
type input "15:13"
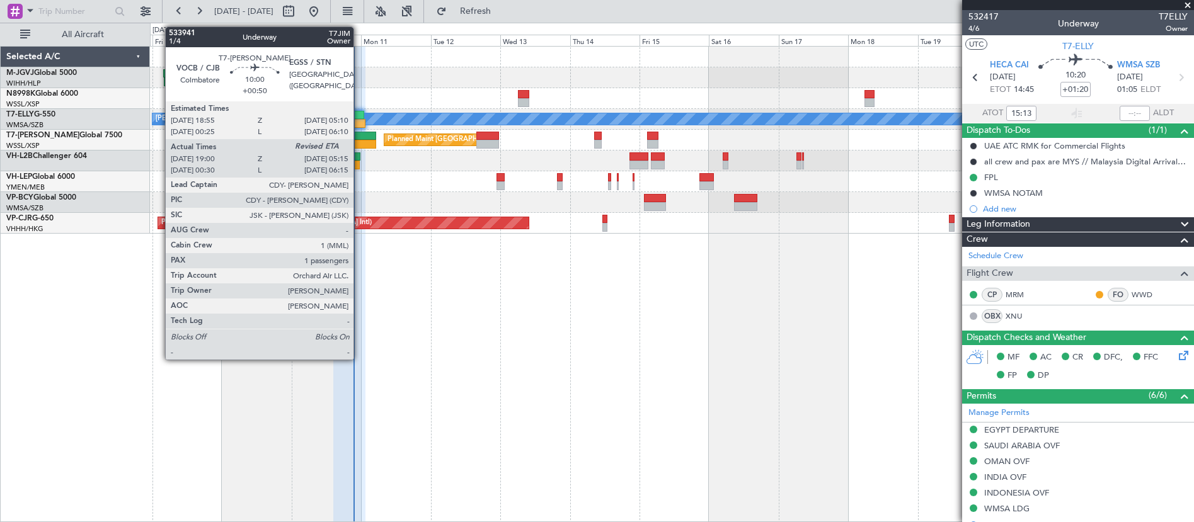
click at [359, 138] on div at bounding box center [361, 136] width 30 height 9
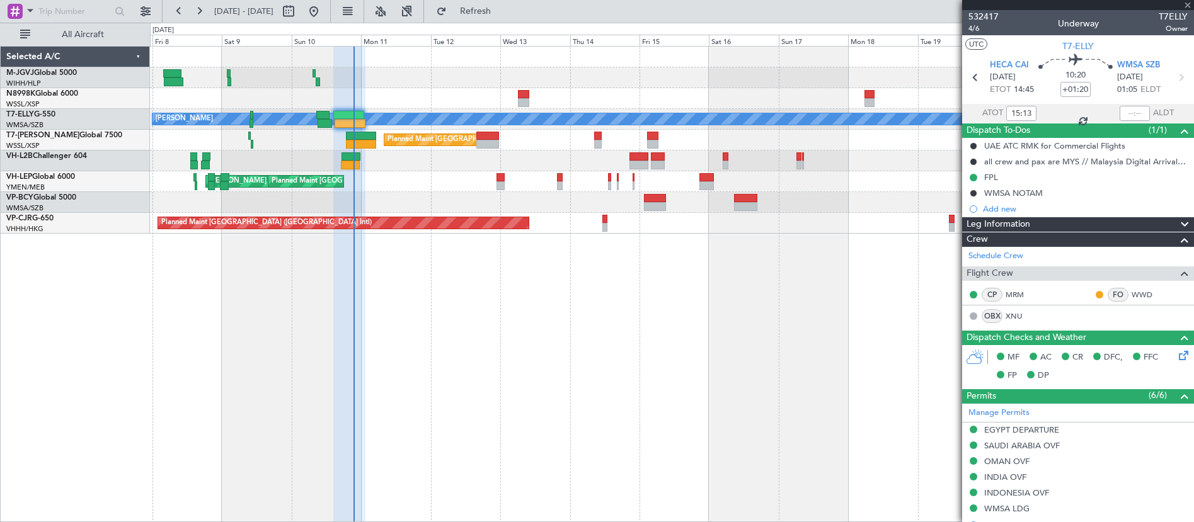
type input "+00:50"
type input "19:10"
type input "1"
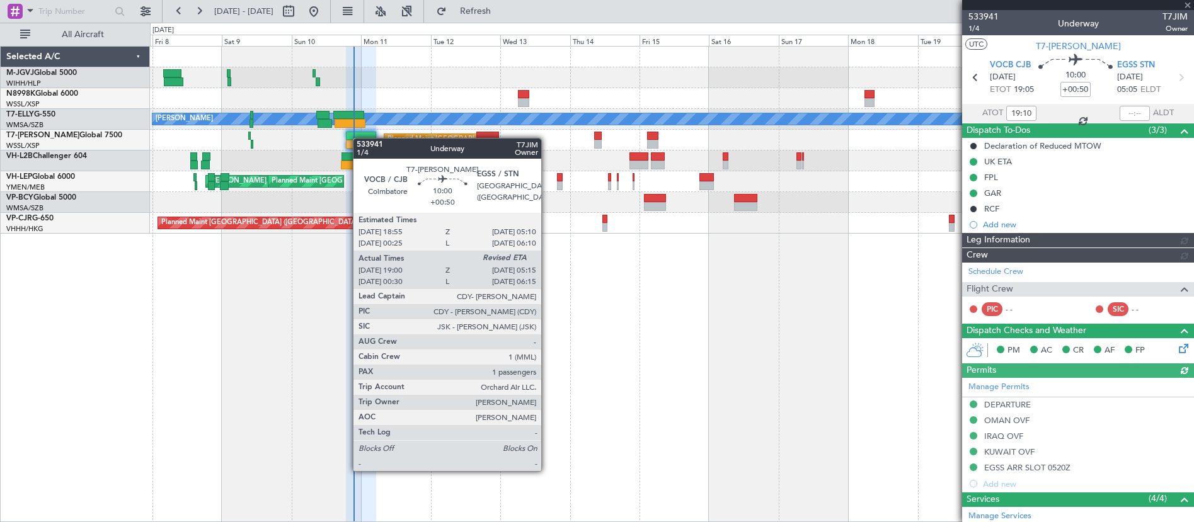
type input "[PERSON_NAME] (KYA)"
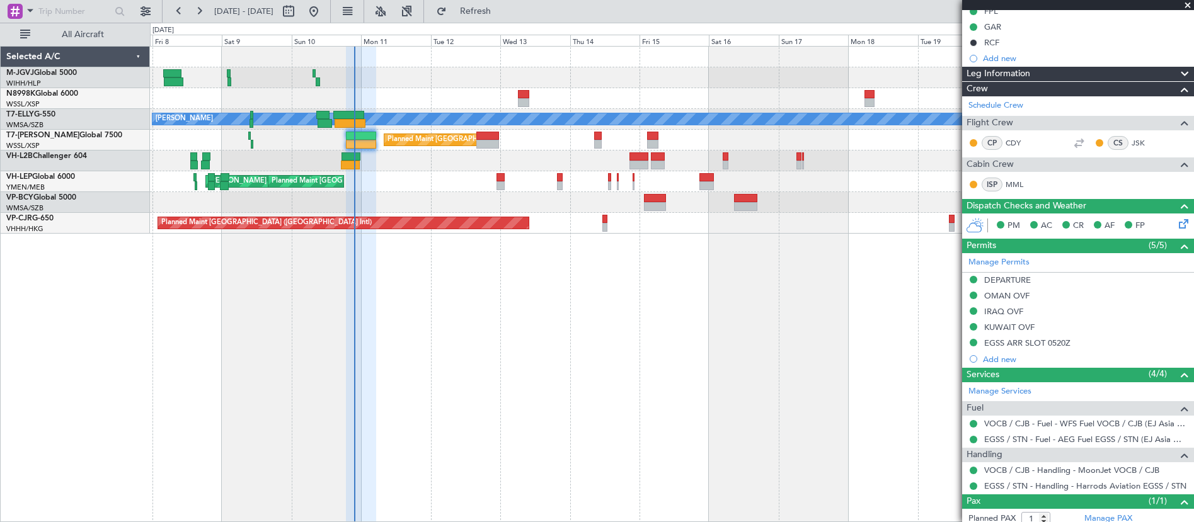
scroll to position [202, 0]
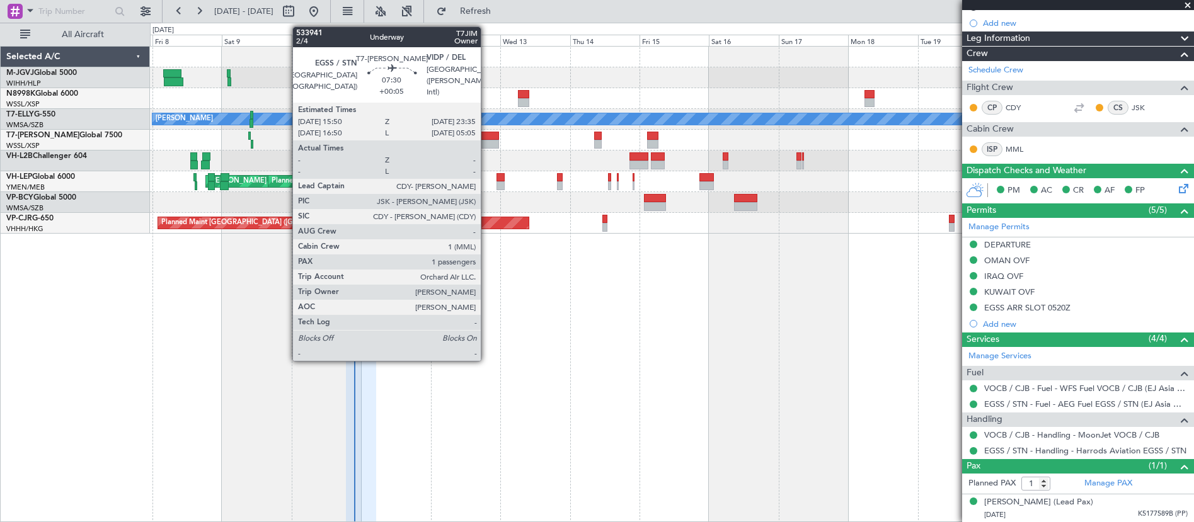
click at [486, 139] on div at bounding box center [487, 136] width 23 height 9
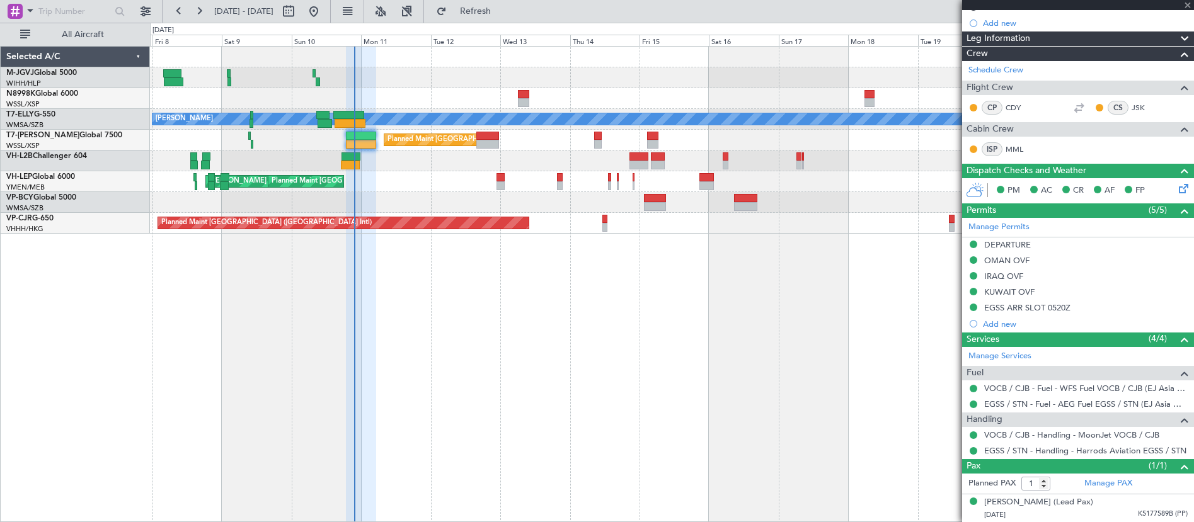
type input "+00:05"
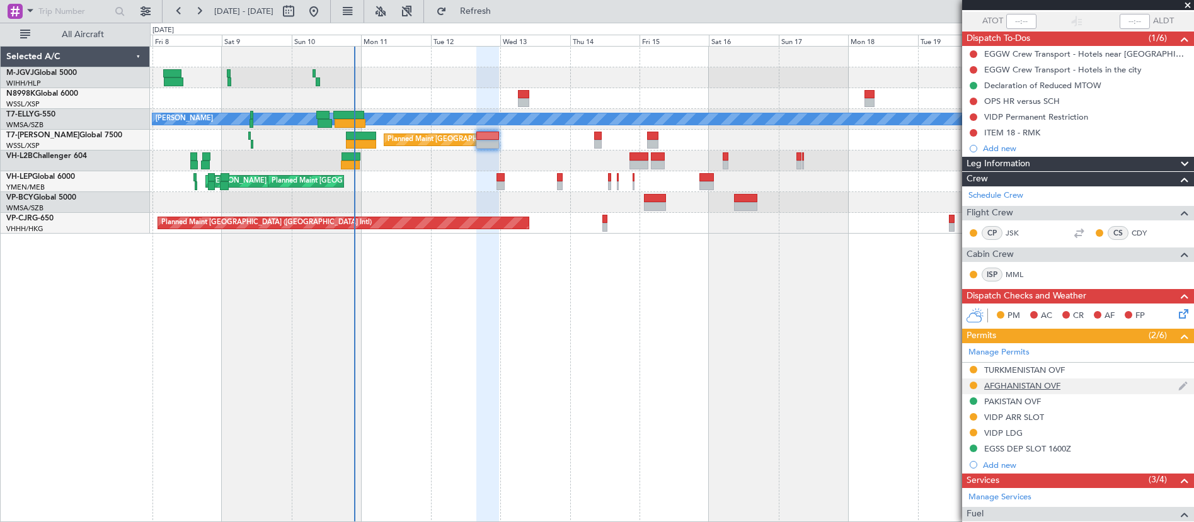
scroll to position [0, 0]
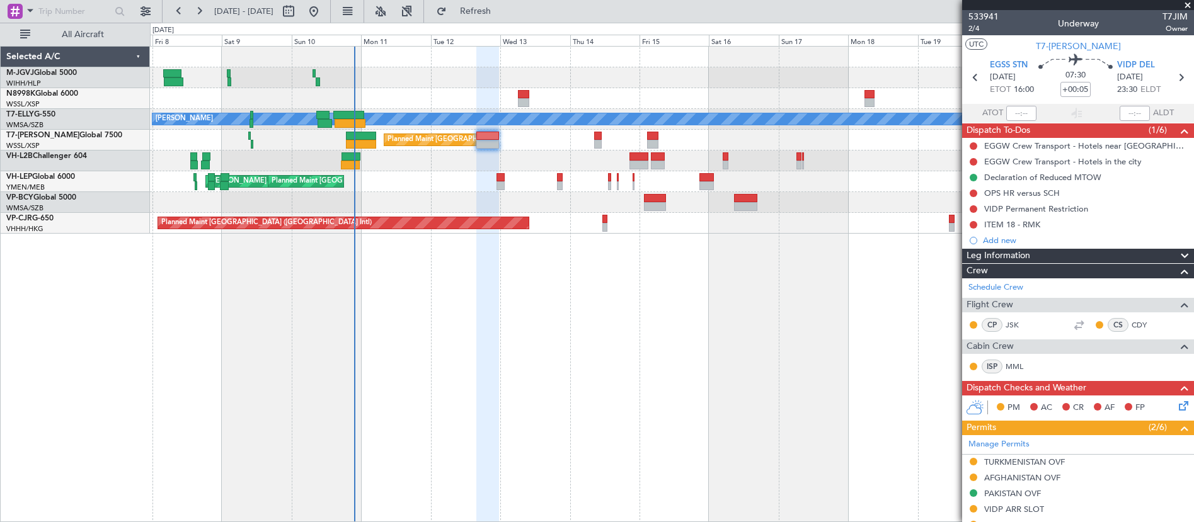
click at [789, 238] on div "[PERSON_NAME] AOG Maint Granada ([PERSON_NAME]) Planned Maint [GEOGRAPHIC_DATA]…" at bounding box center [672, 284] width 1044 height 476
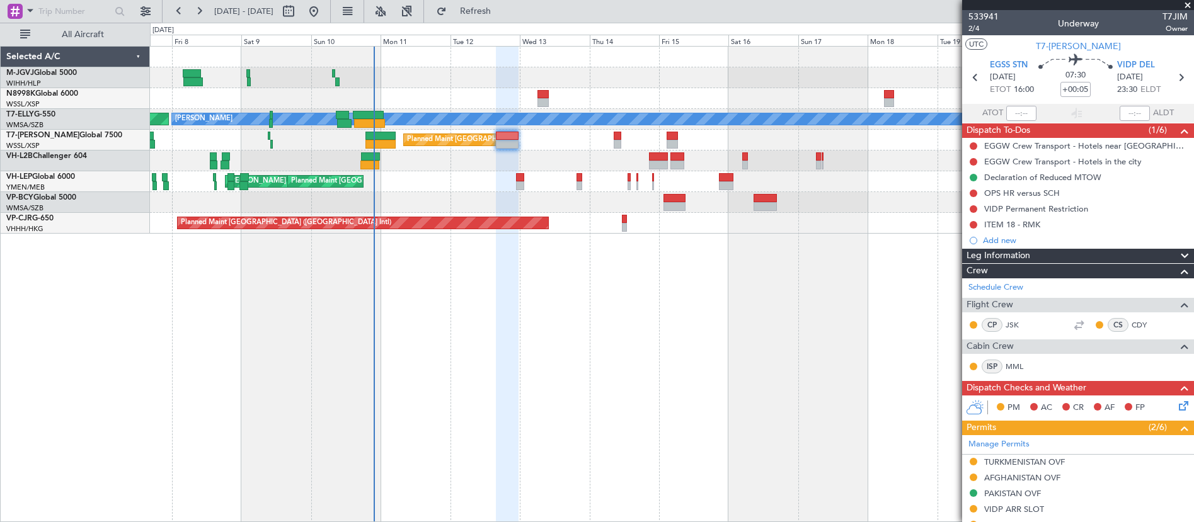
click at [556, 162] on div at bounding box center [671, 161] width 1043 height 21
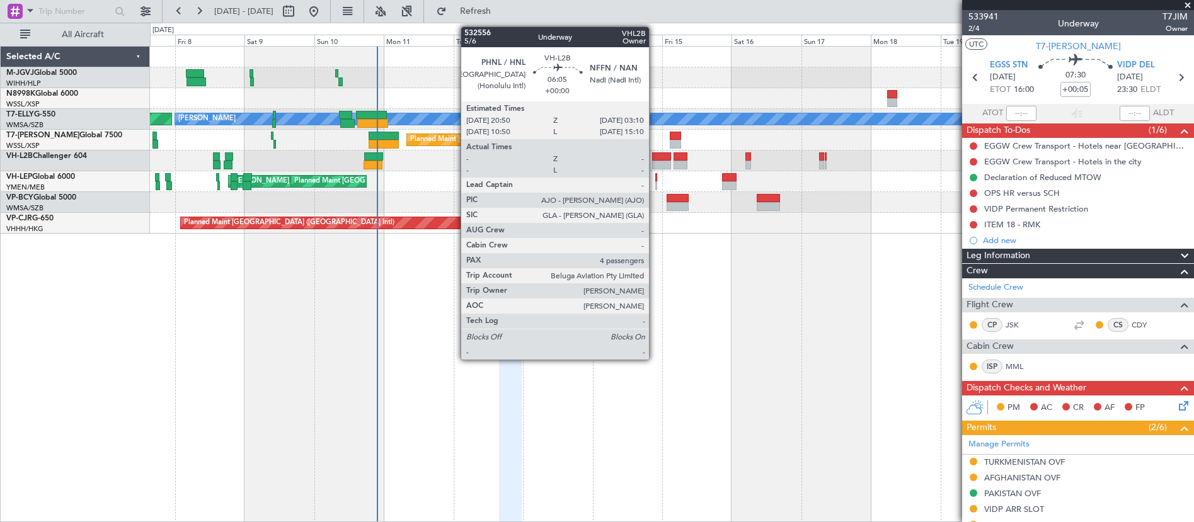
click at [654, 158] on div at bounding box center [661, 156] width 19 height 9
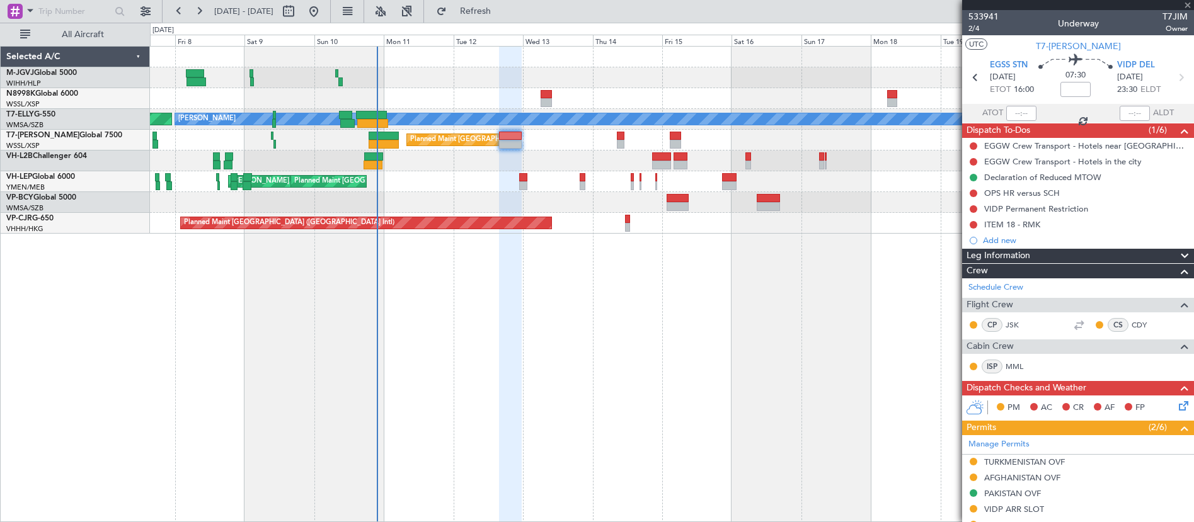
type input "4"
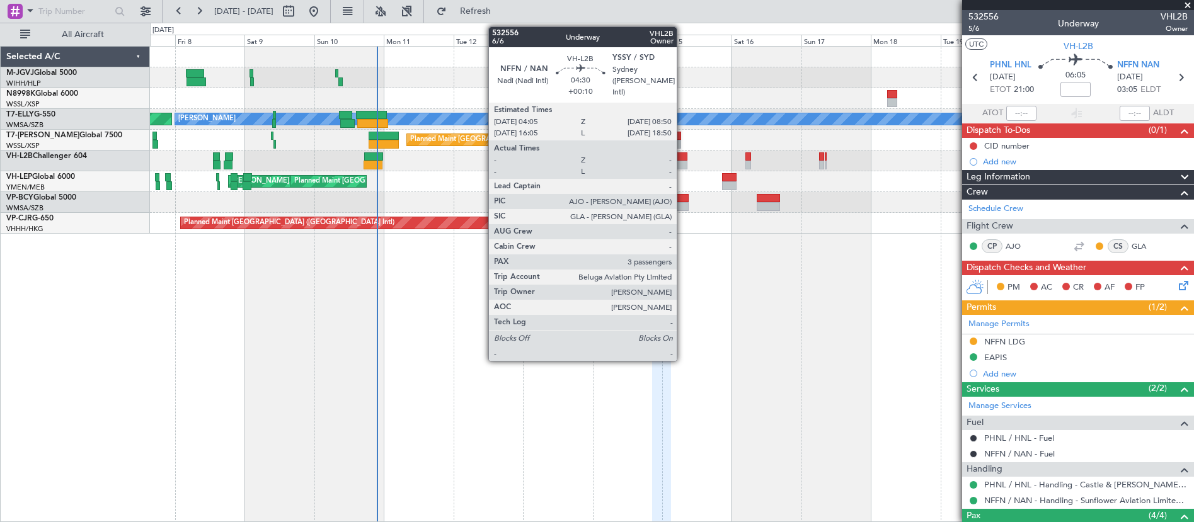
click at [682, 161] on div at bounding box center [680, 165] width 14 height 9
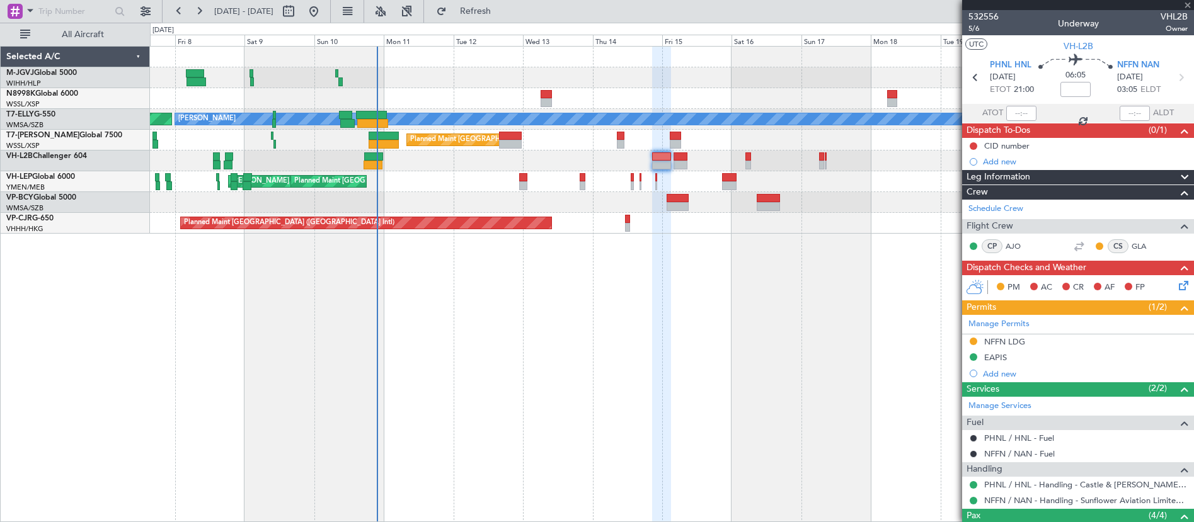
type input "+00:10"
type input "3"
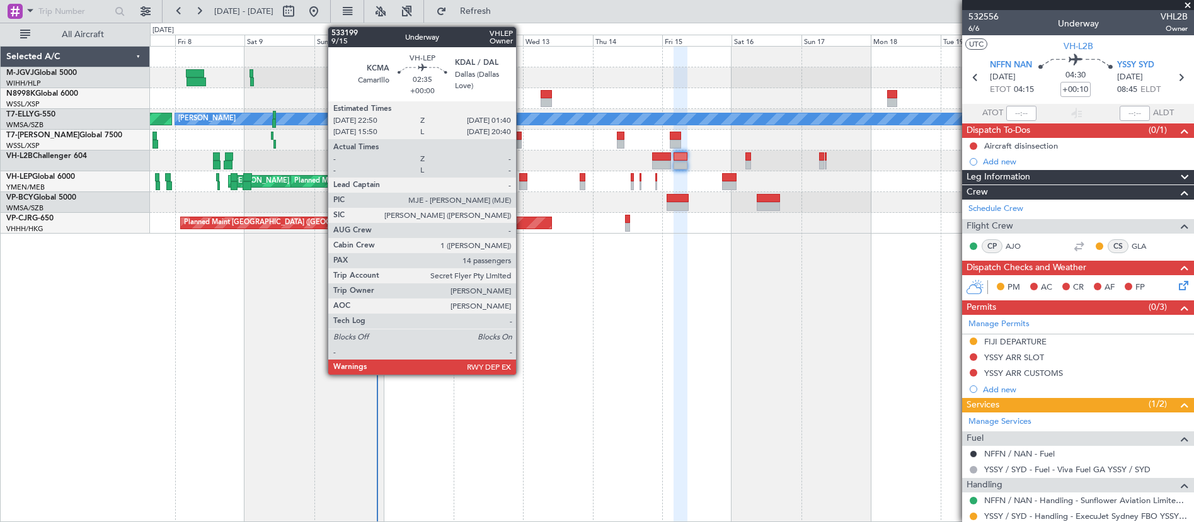
click at [522, 184] on div at bounding box center [523, 185] width 9 height 9
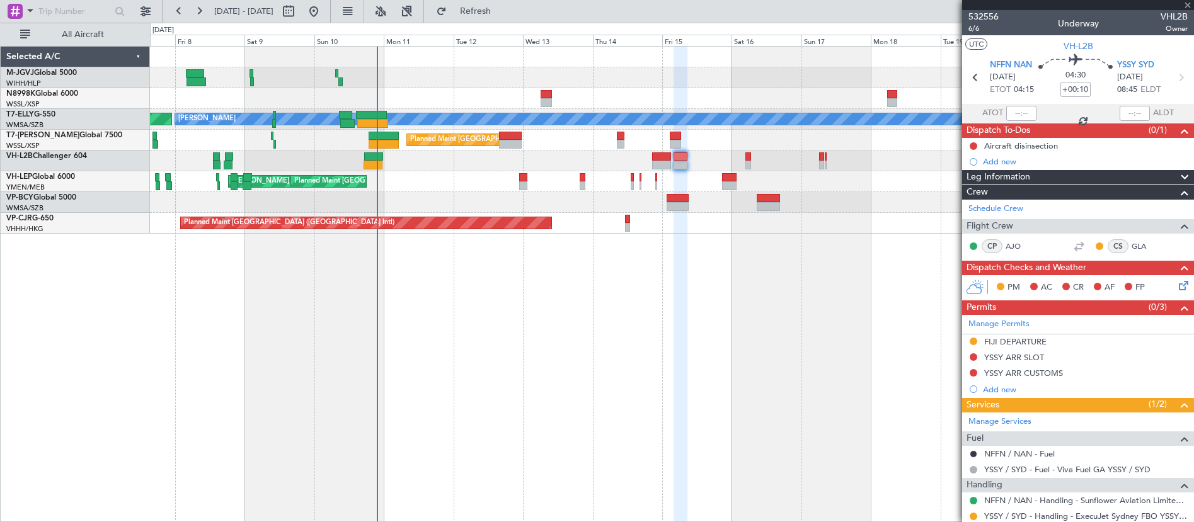
type input "14"
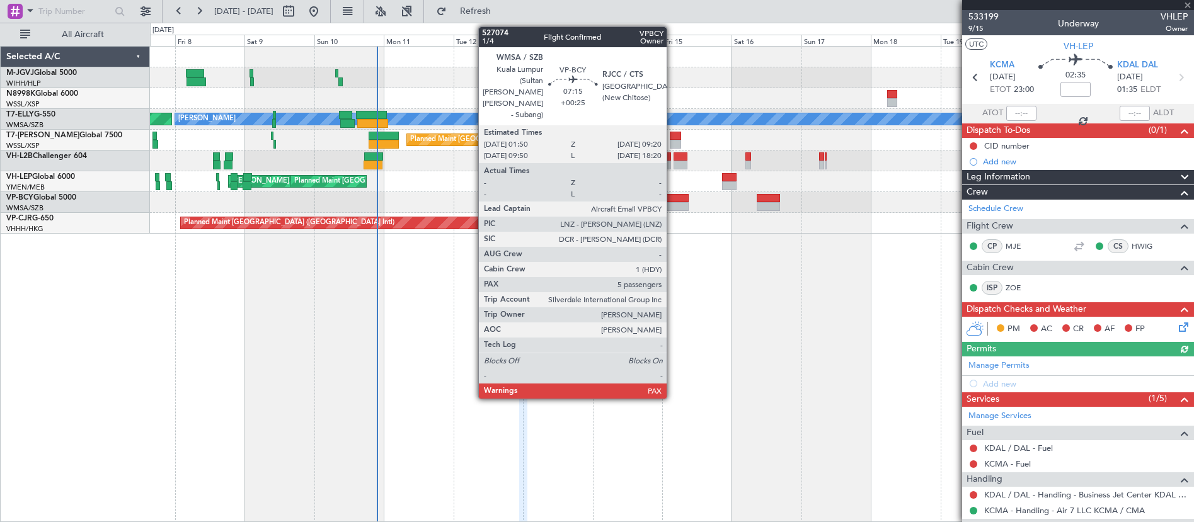
click at [672, 202] on div at bounding box center [677, 198] width 22 height 9
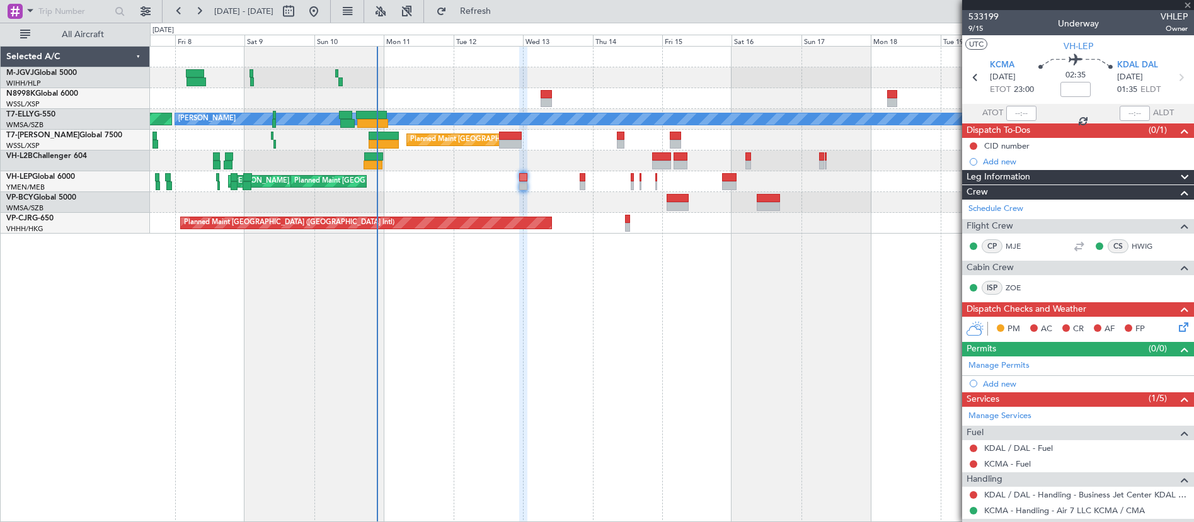
type input "+00:25"
type input "5"
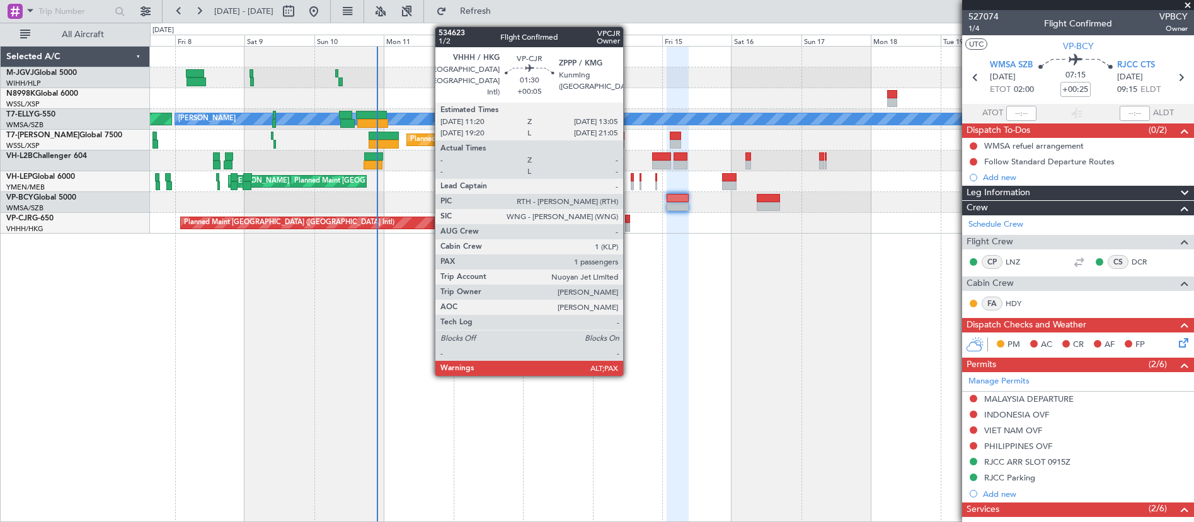
click at [629, 220] on div at bounding box center [628, 219] width 6 height 9
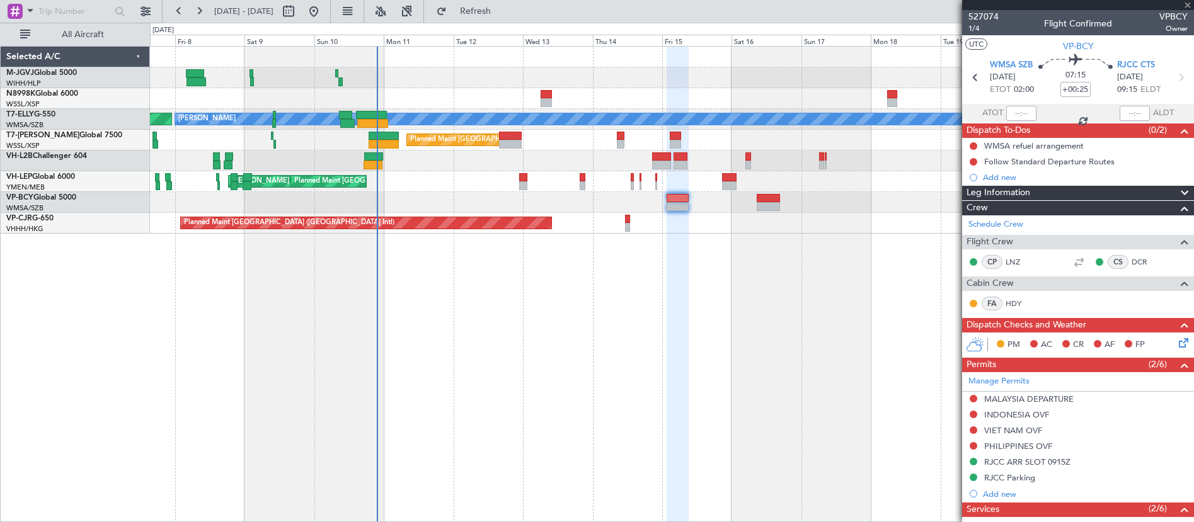
type input "+00:05"
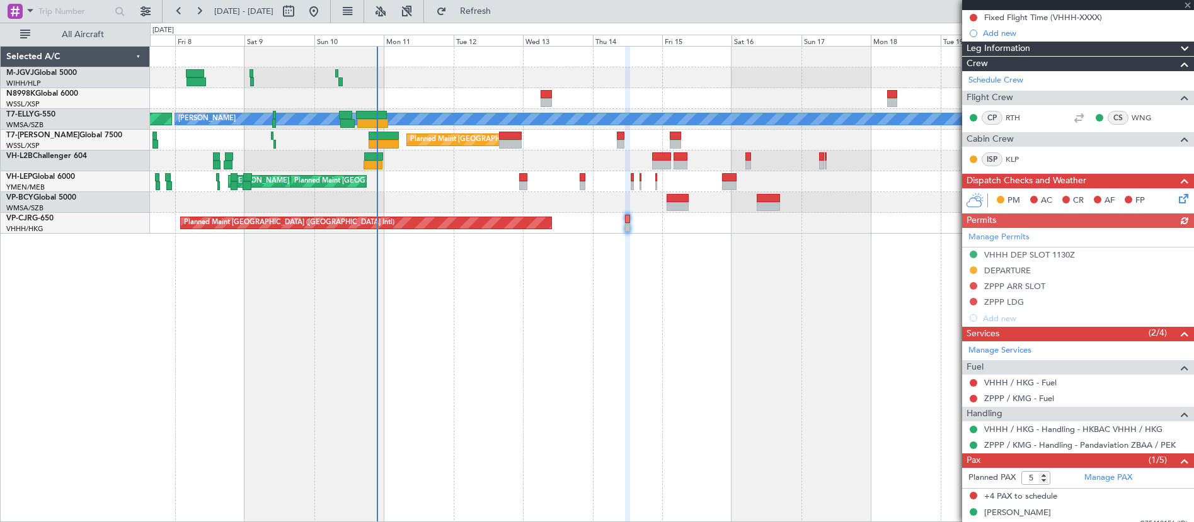
scroll to position [139, 0]
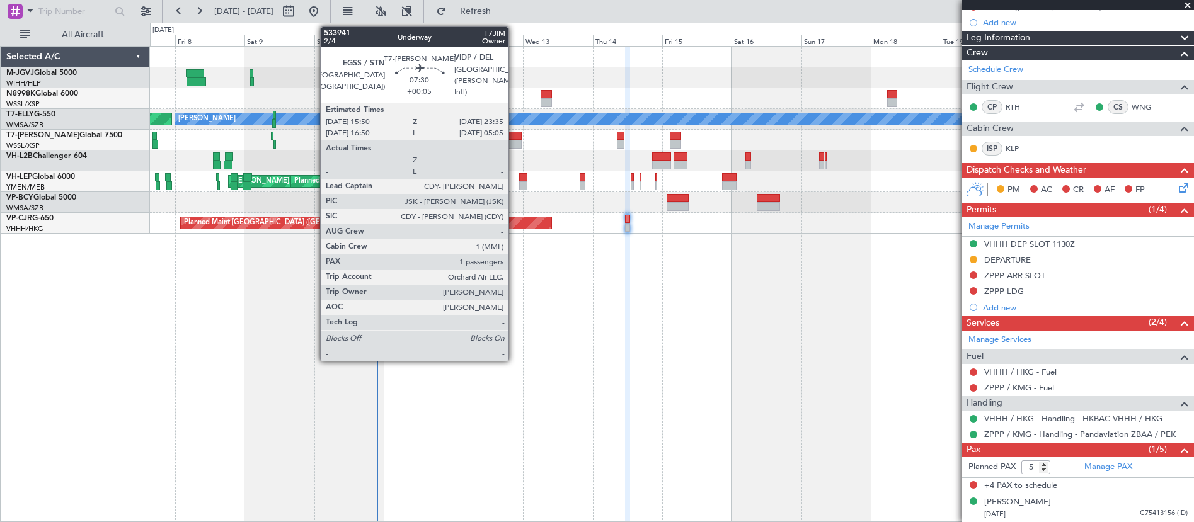
click at [514, 137] on div at bounding box center [510, 136] width 23 height 9
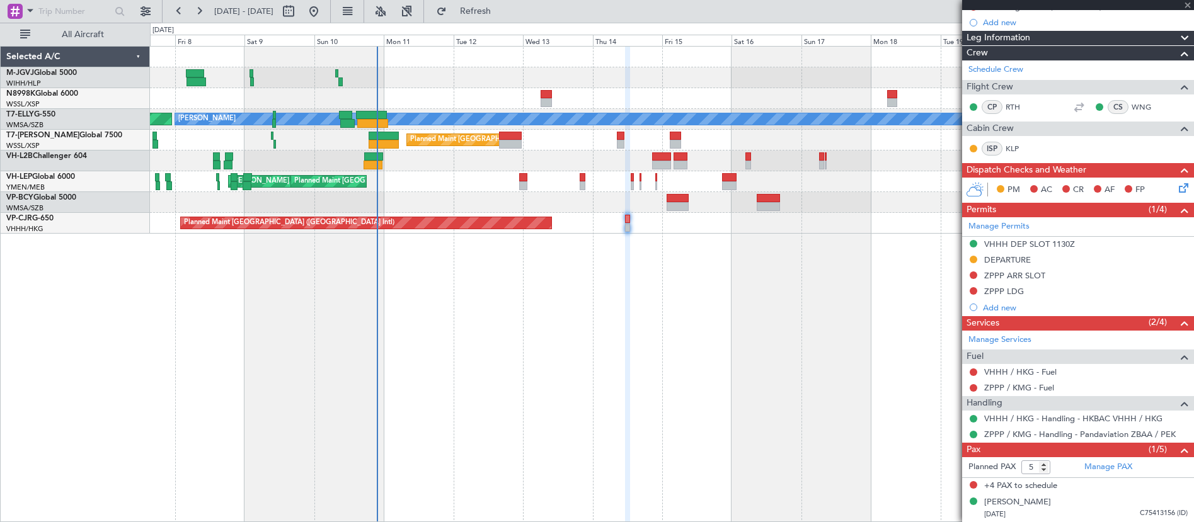
type input "1"
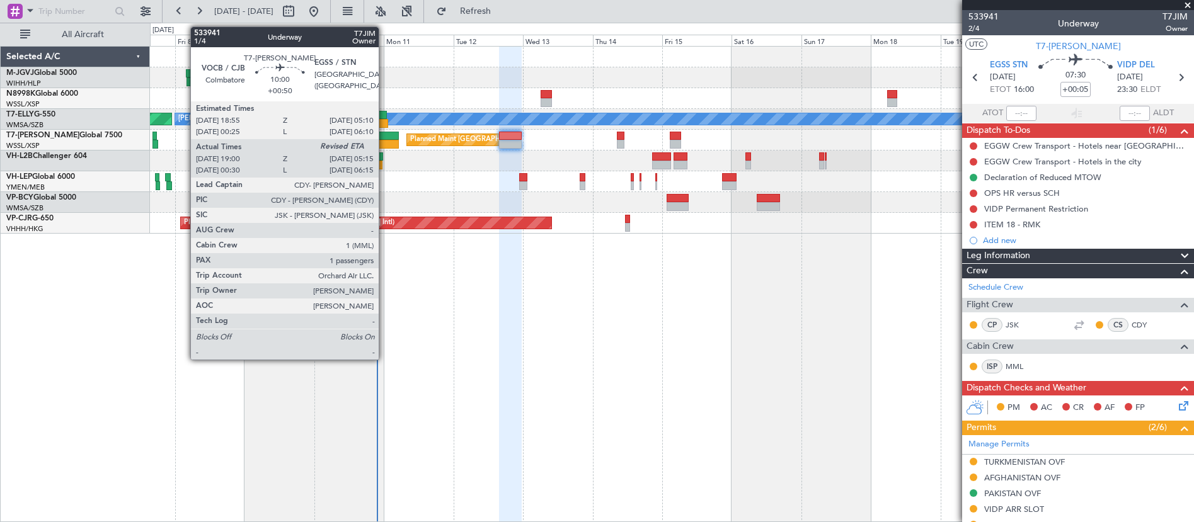
click at [384, 140] on div at bounding box center [383, 144] width 30 height 9
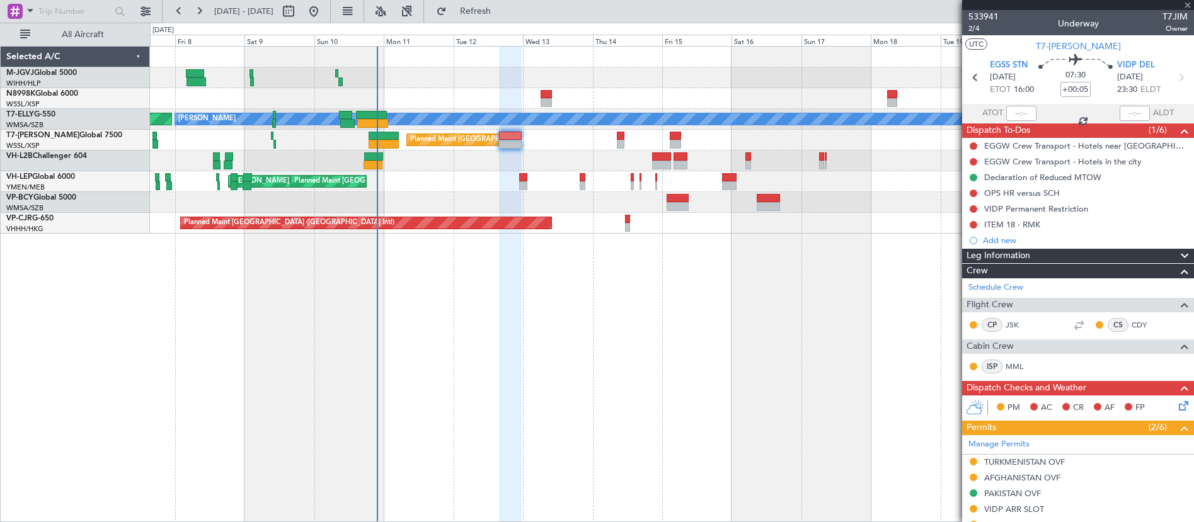
type input "+00:50"
type input "19:10"
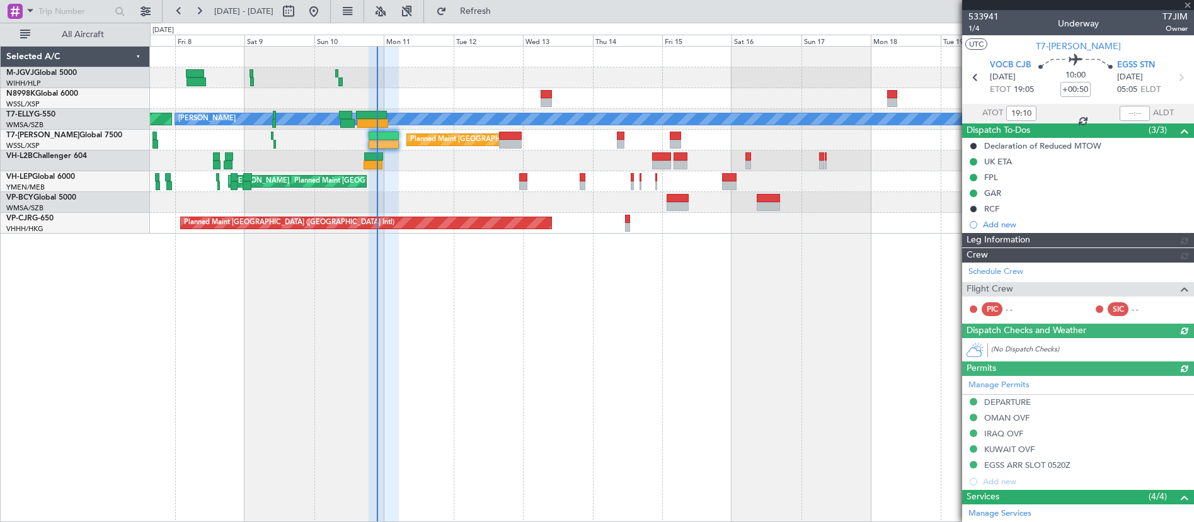
type input "[PERSON_NAME] (KYA)"
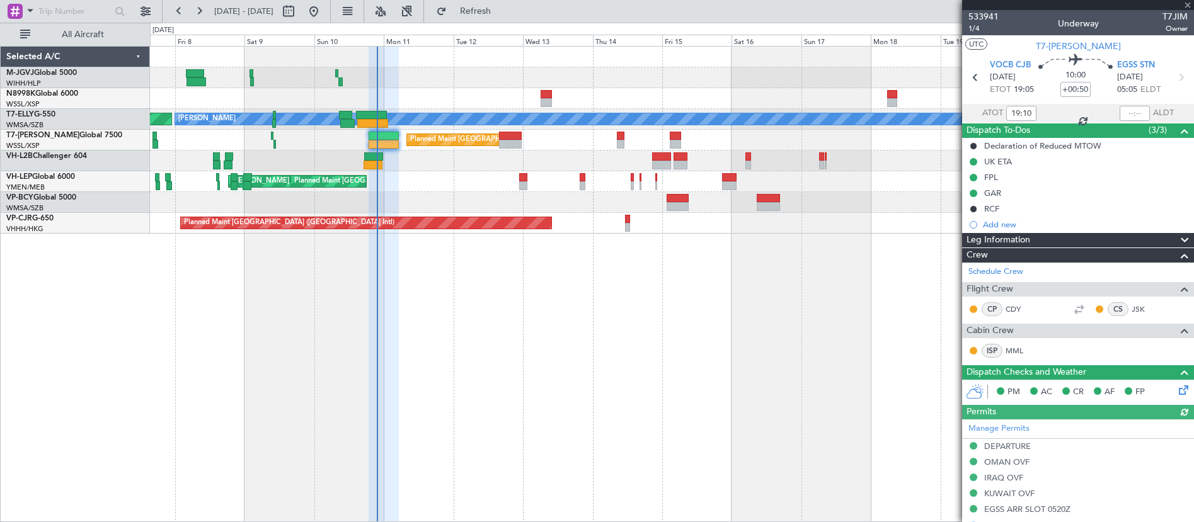
scroll to position [202, 0]
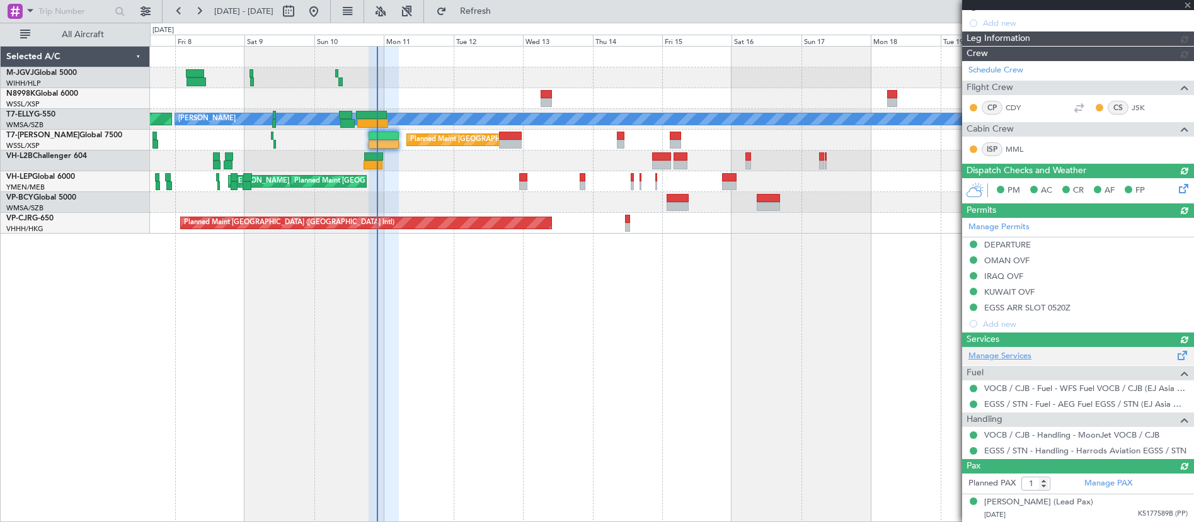
click at [1020, 355] on div "Manage Services Fuel VOCB / CJB - Fuel - WFS Fuel VOCB / CJB (EJ Asia Only) EGS…" at bounding box center [1078, 403] width 232 height 112
type input "[PERSON_NAME] (KYA)"
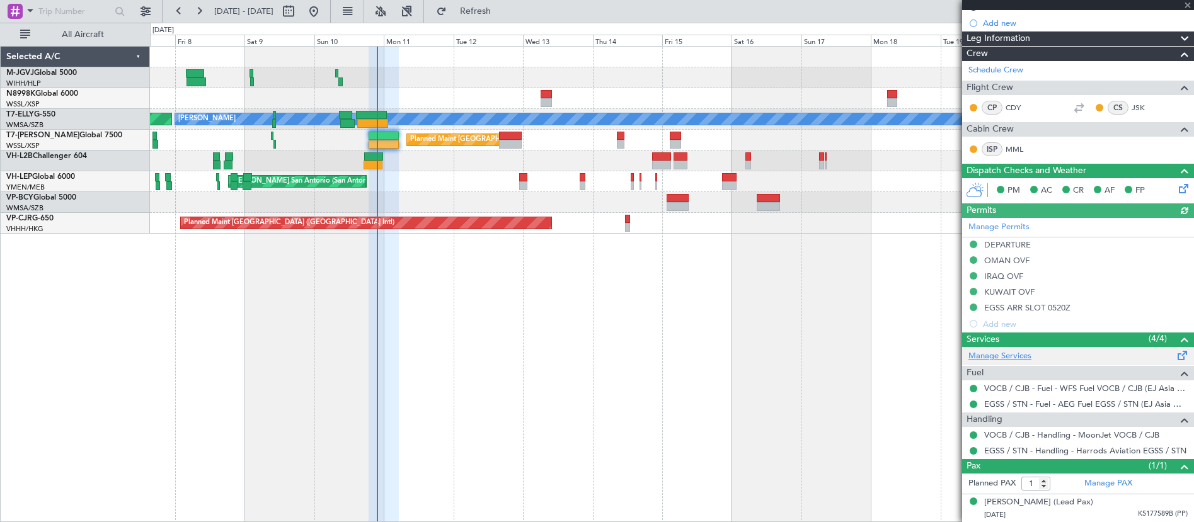
click at [1013, 357] on link "Manage Services" at bounding box center [999, 356] width 63 height 13
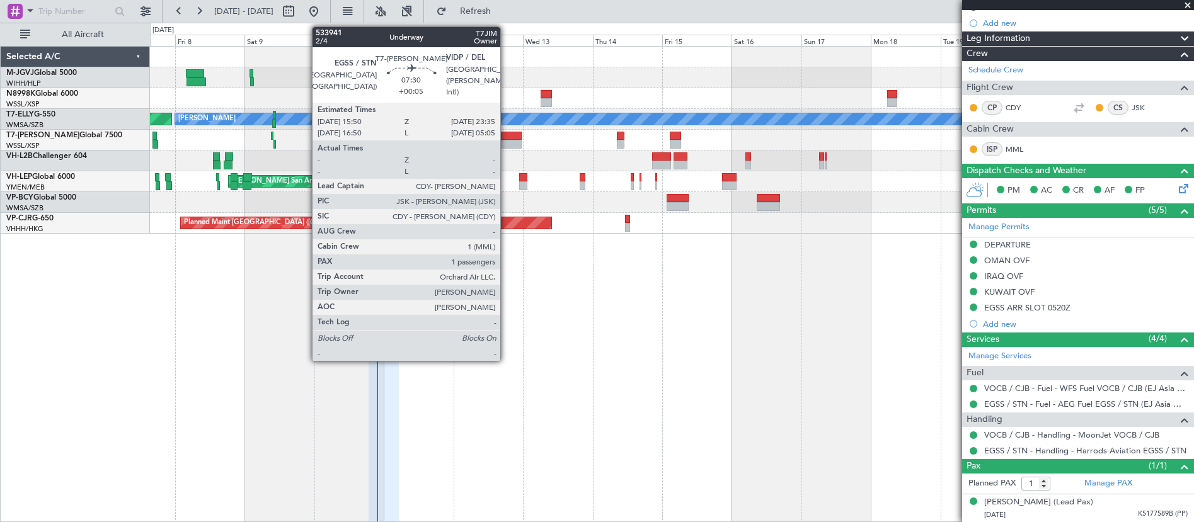
click at [506, 143] on div at bounding box center [510, 144] width 23 height 9
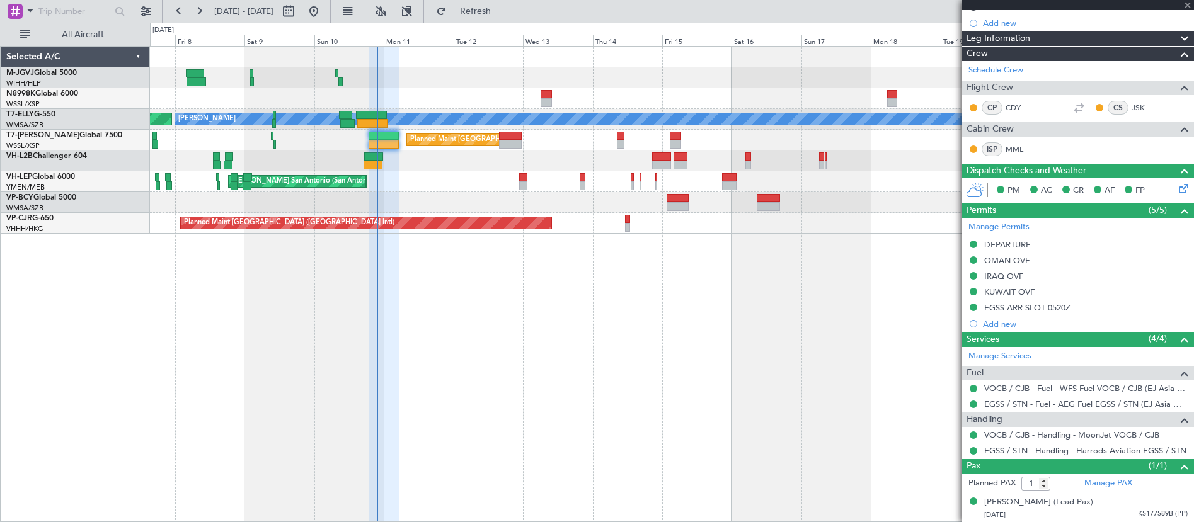
type input "+00:05"
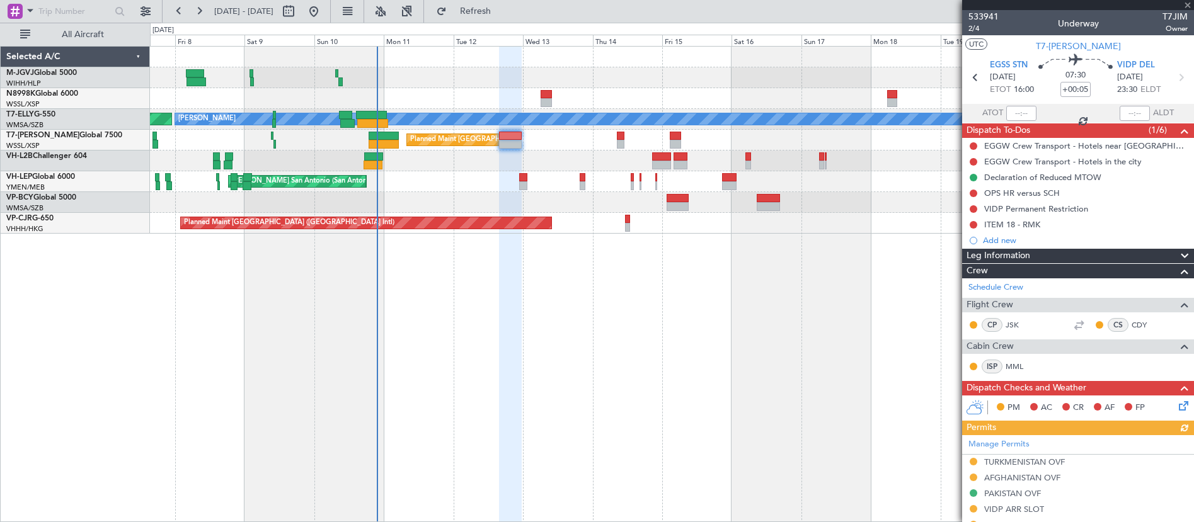
scroll to position [233, 0]
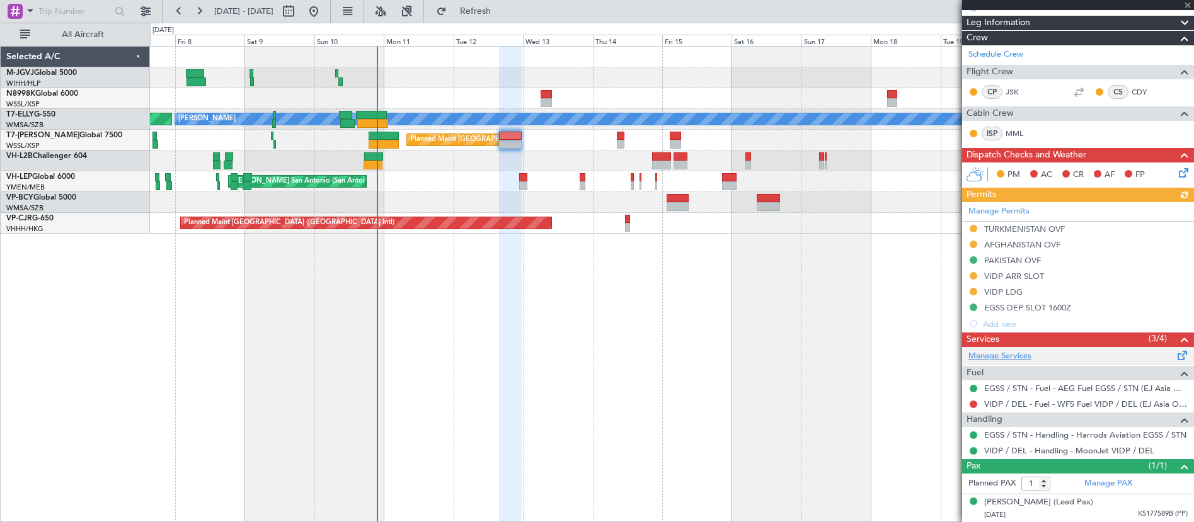
click at [1010, 355] on link "Manage Services" at bounding box center [999, 356] width 63 height 13
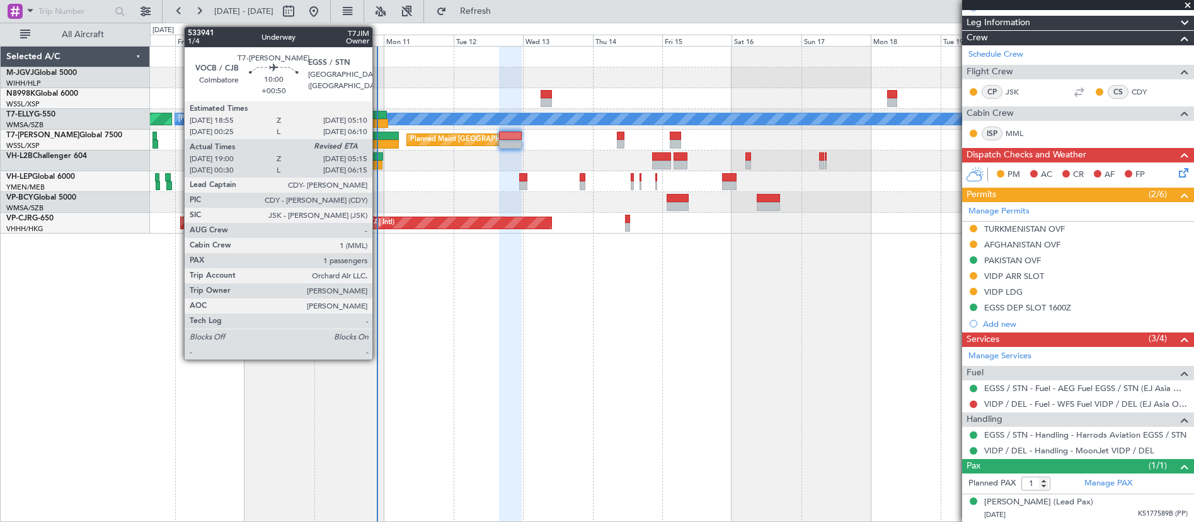
click at [378, 139] on div at bounding box center [383, 136] width 30 height 9
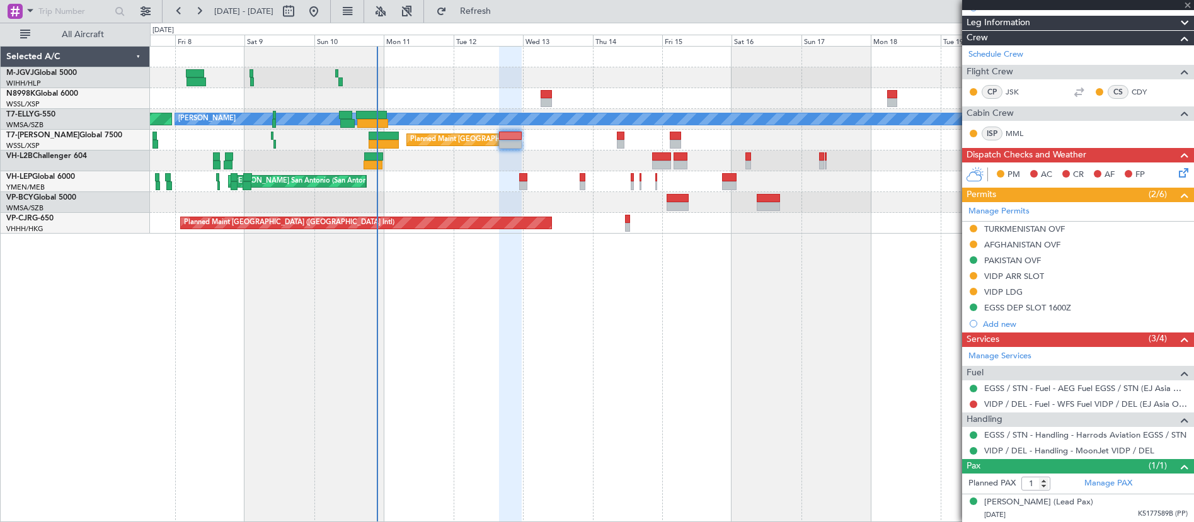
type input "+00:50"
type input "19:10"
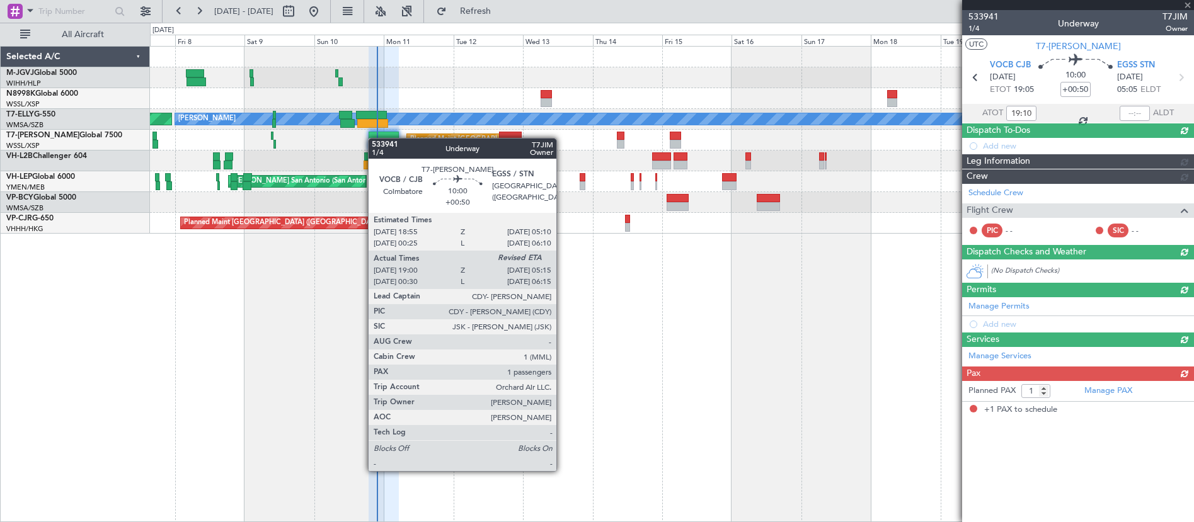
scroll to position [0, 0]
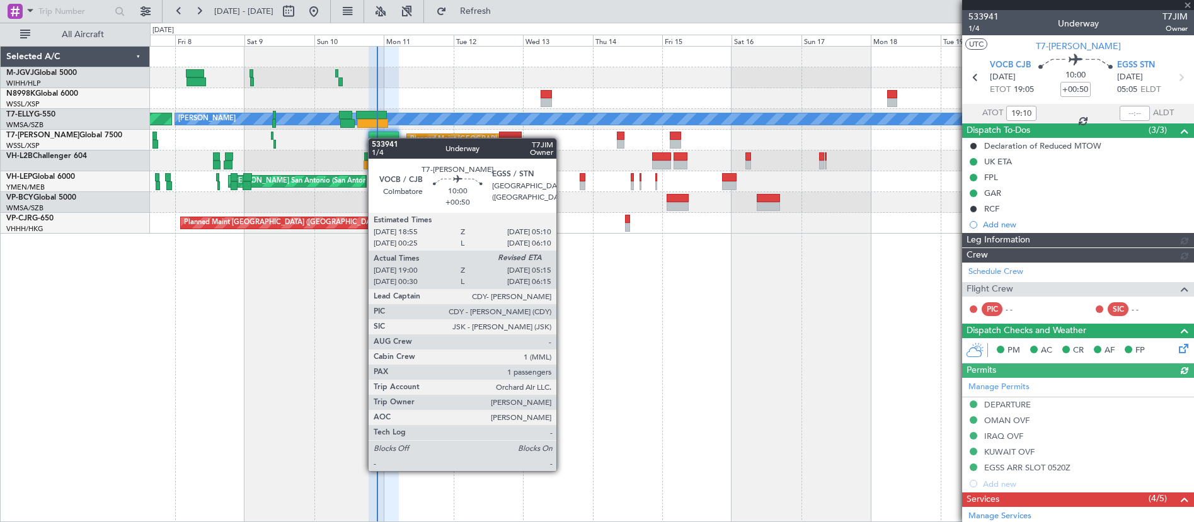
type input "[PERSON_NAME] (KYA)"
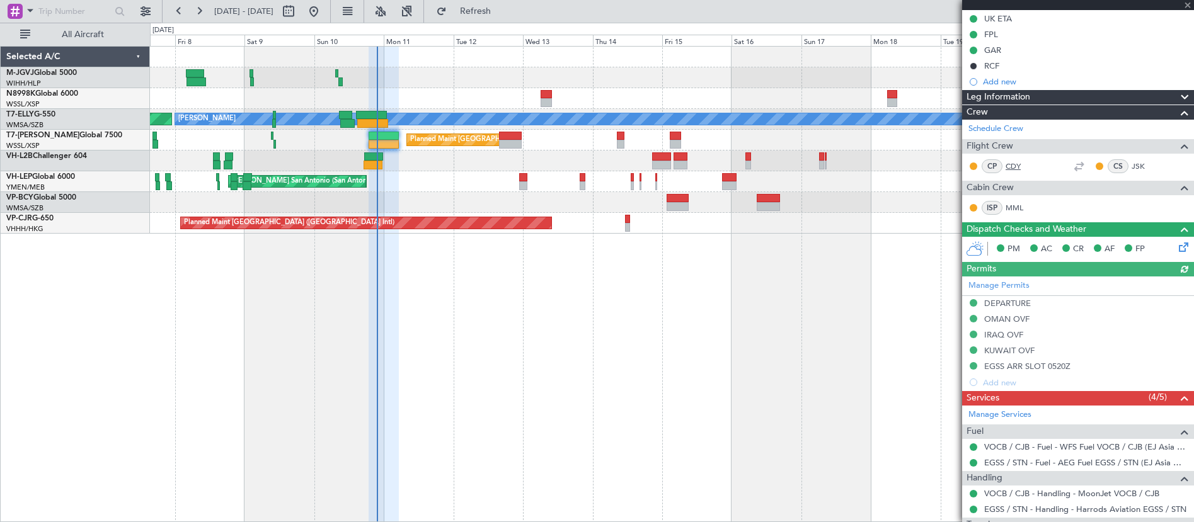
scroll to position [232, 0]
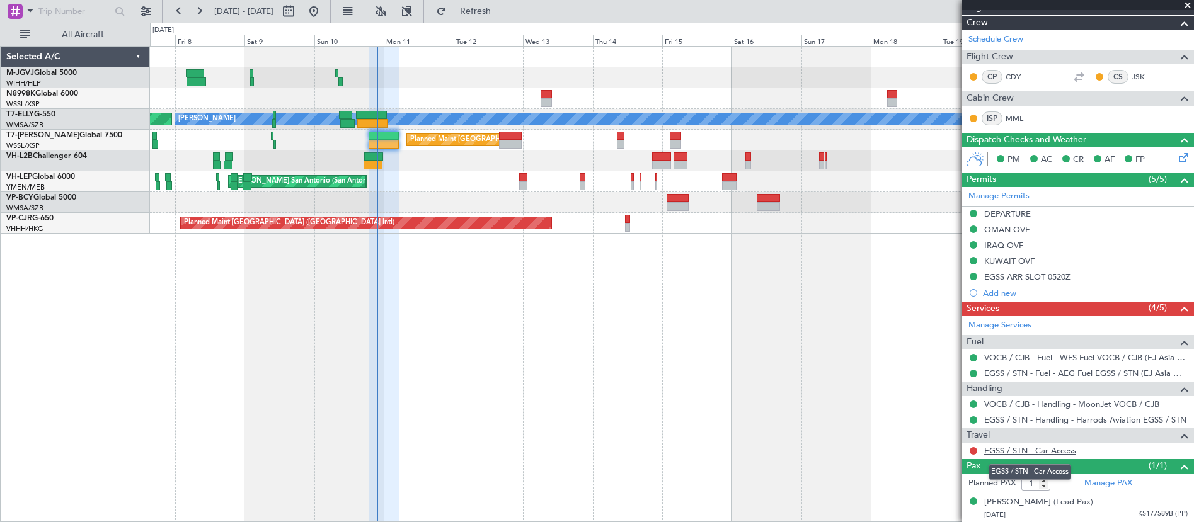
click at [1014, 450] on link "EGSS / STN - Car Access" at bounding box center [1030, 450] width 92 height 11
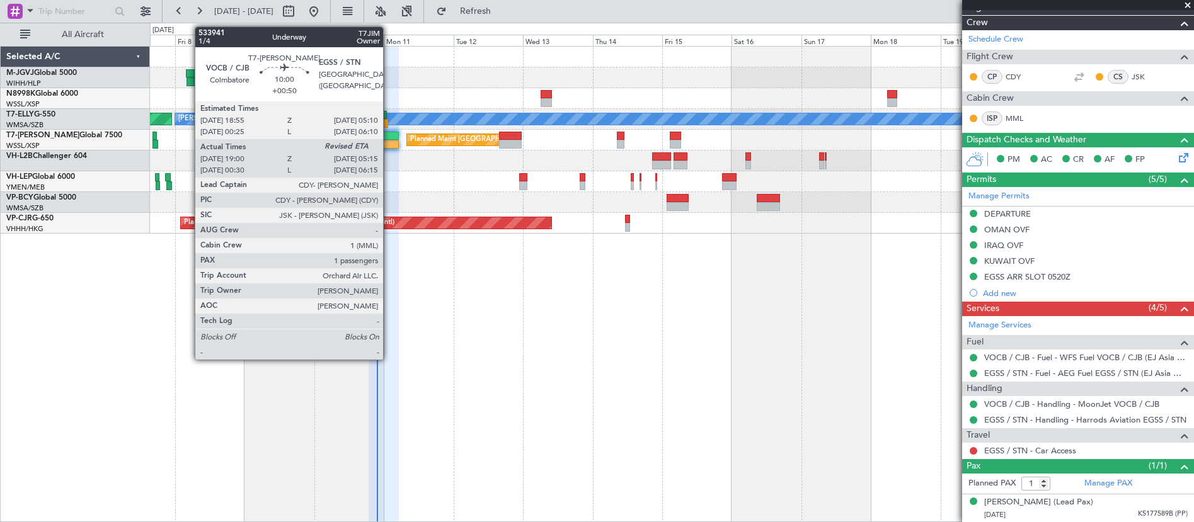
click at [389, 135] on div at bounding box center [383, 136] width 30 height 9
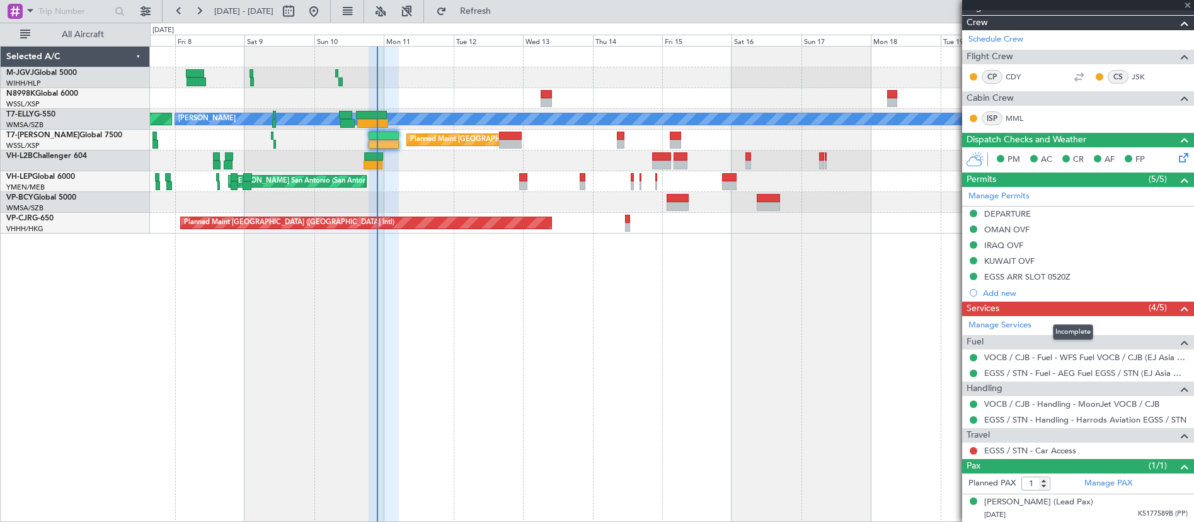
scroll to position [0, 0]
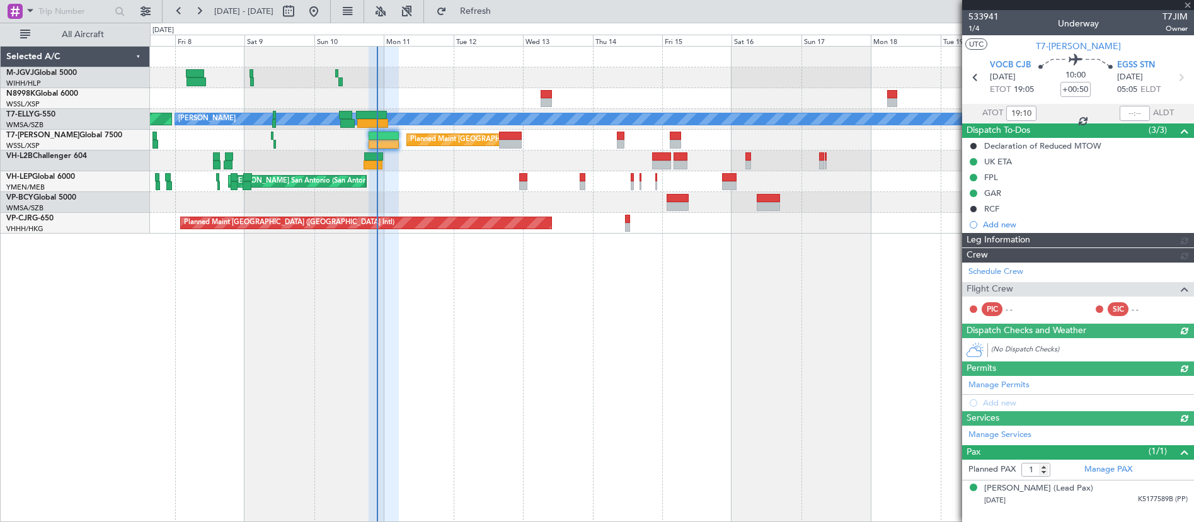
type input "[PERSON_NAME] (KYA)"
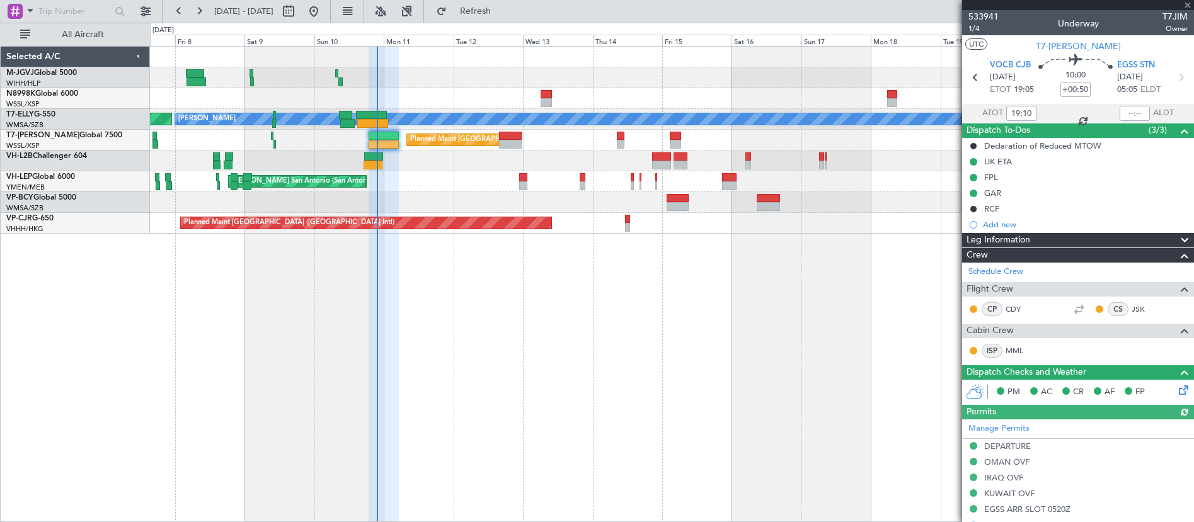
scroll to position [232, 0]
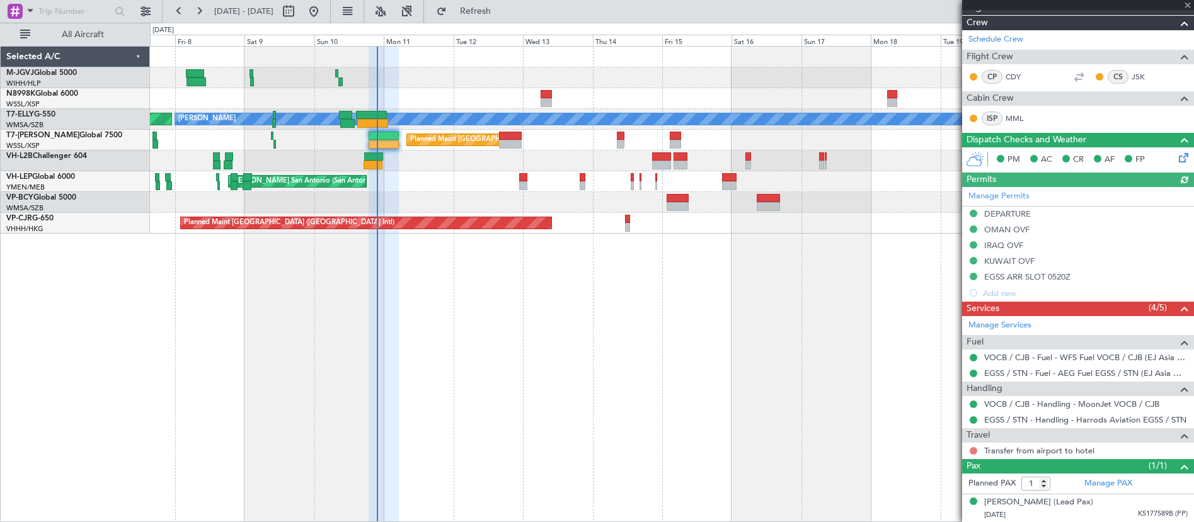
click at [971, 451] on button at bounding box center [973, 451] width 8 height 8
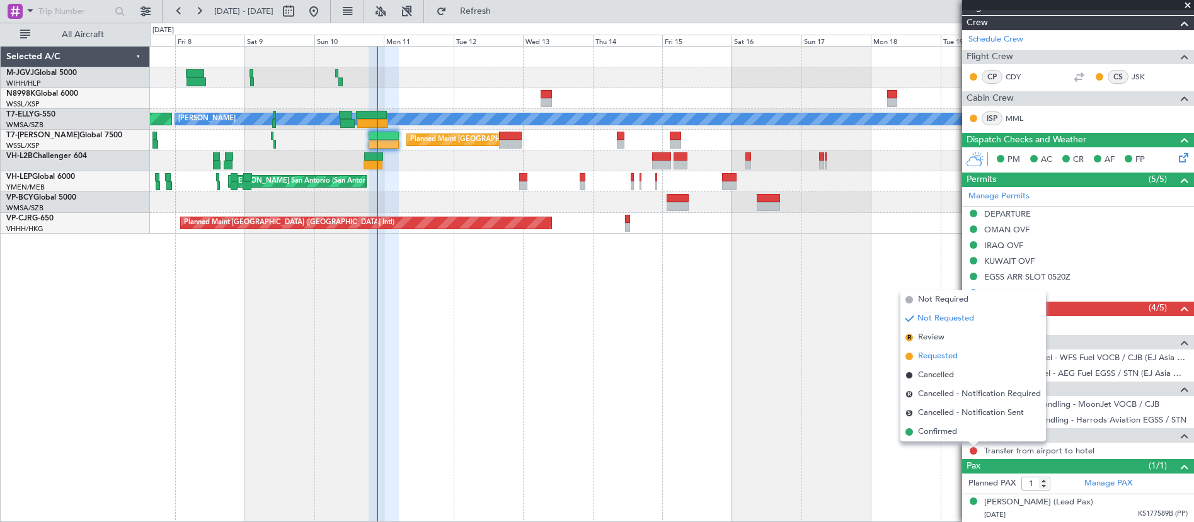
click at [950, 358] on span "Requested" at bounding box center [938, 356] width 40 height 13
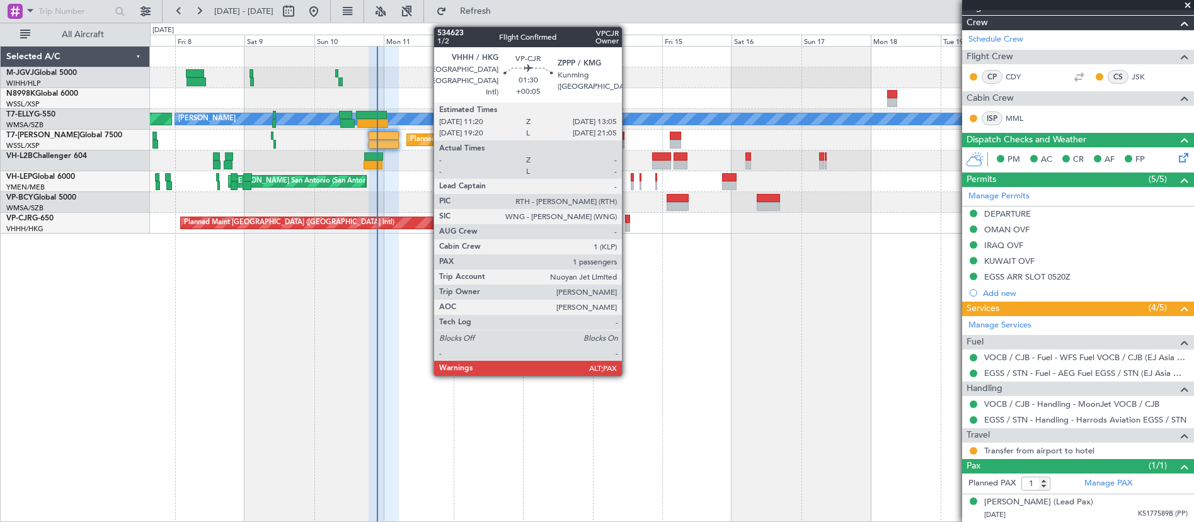
click at [627, 222] on div at bounding box center [628, 219] width 6 height 9
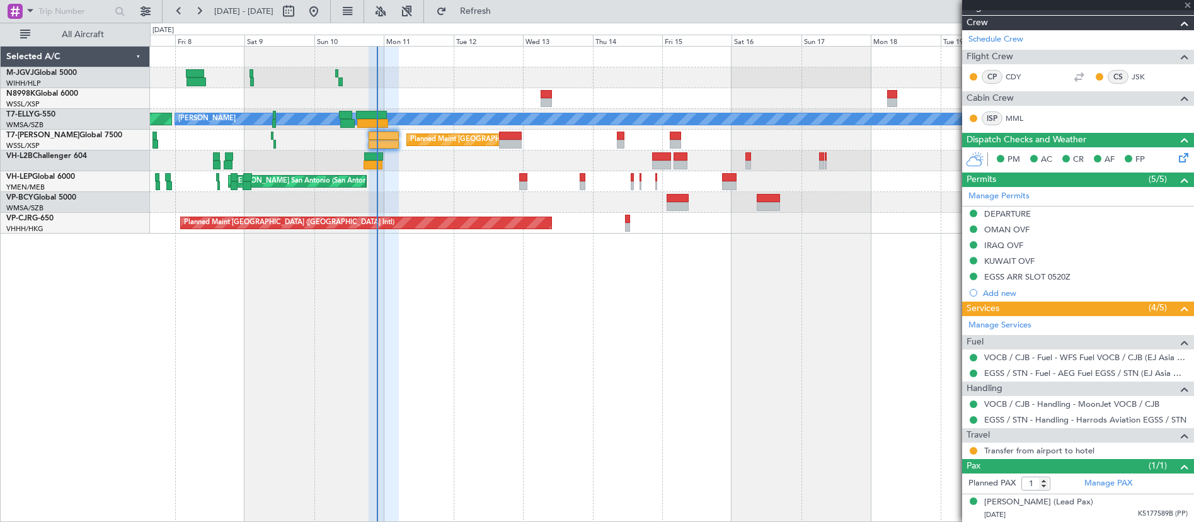
type input "+00:05"
type input "5"
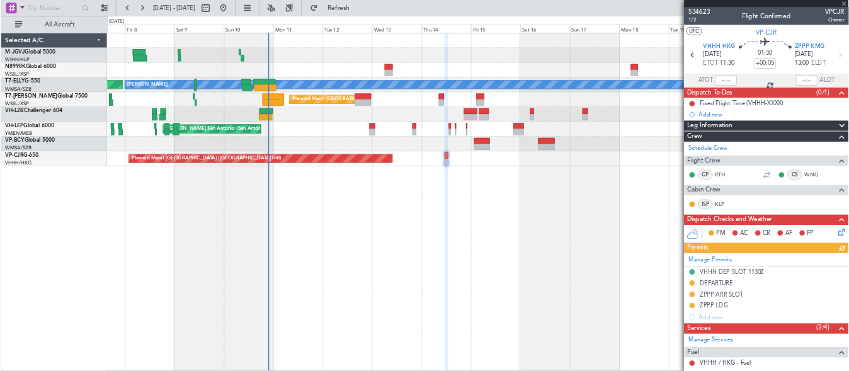
scroll to position [139, 0]
